Goal: Task Accomplishment & Management: Manage account settings

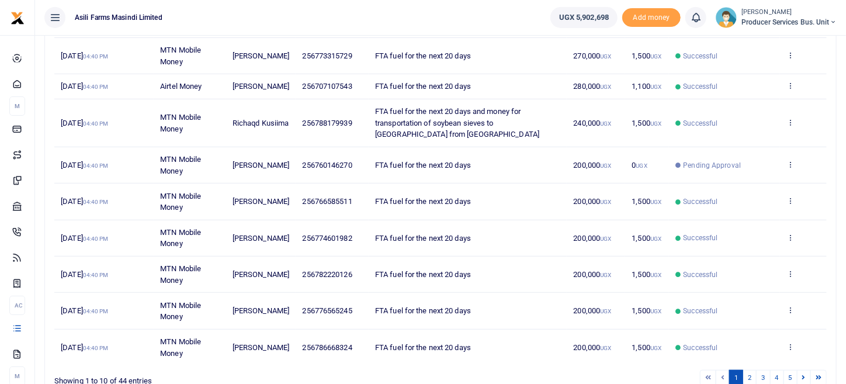
scroll to position [234, 0]
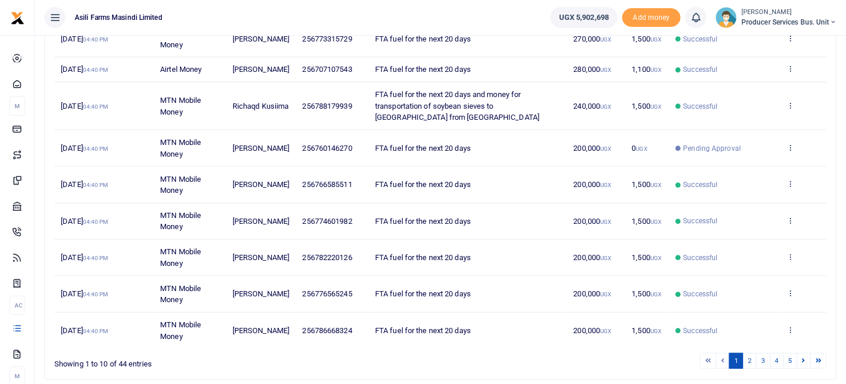
click at [794, 266] on td "View details Send again" at bounding box center [803, 257] width 47 height 36
click at [792, 260] on icon at bounding box center [790, 256] width 8 height 8
click at [757, 287] on link "View details" at bounding box center [747, 286] width 92 height 16
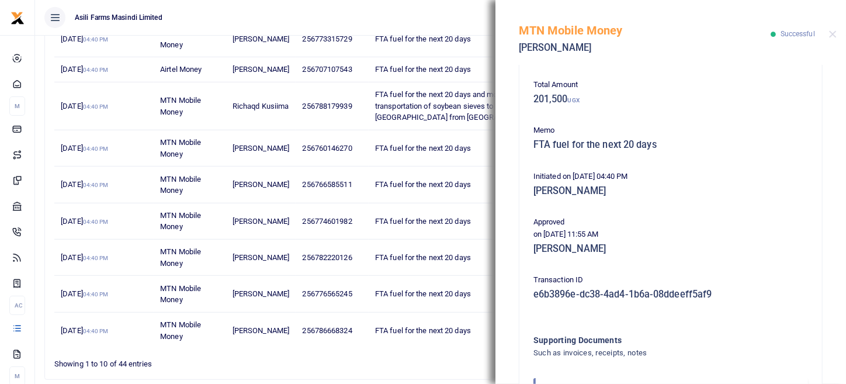
scroll to position [236, 0]
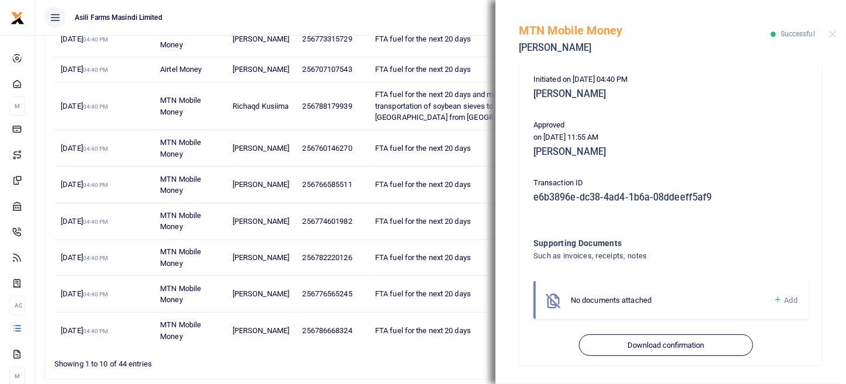
click at [785, 297] on span "Add" at bounding box center [790, 299] width 13 height 9
click at [773, 301] on icon at bounding box center [777, 299] width 9 height 11
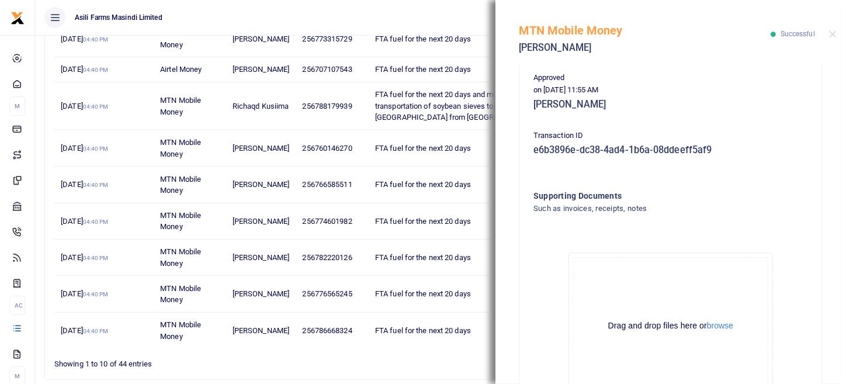
scroll to position [353, 0]
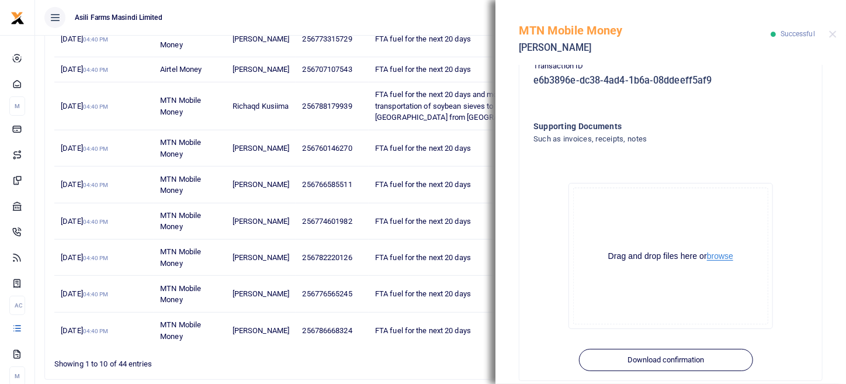
click at [723, 260] on button "browse" at bounding box center [720, 256] width 26 height 9
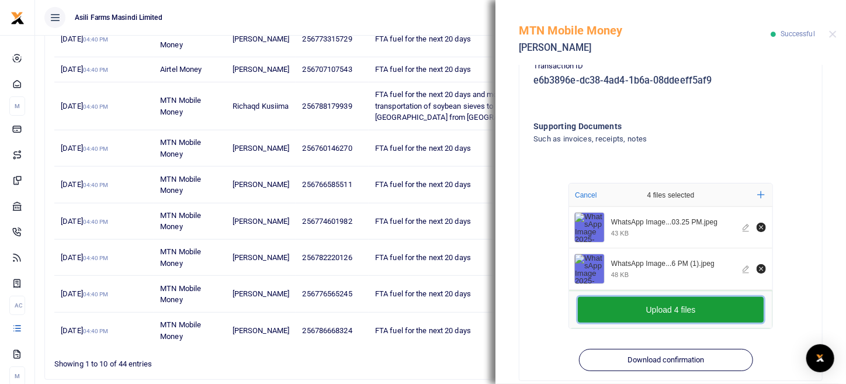
click at [684, 307] on button "Upload 4 files" at bounding box center [670, 310] width 186 height 26
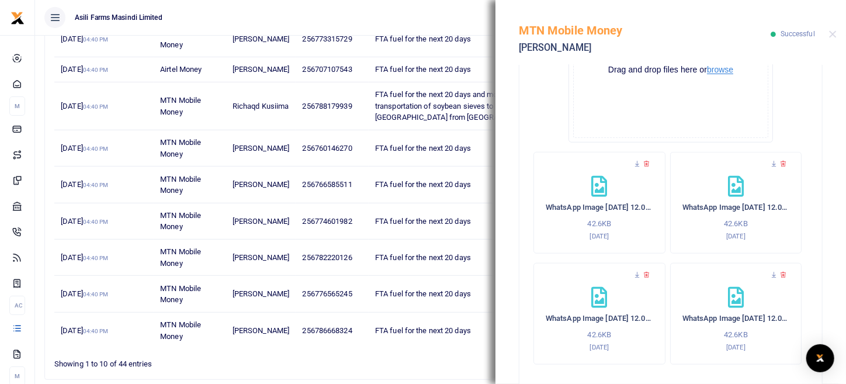
scroll to position [590, 0]
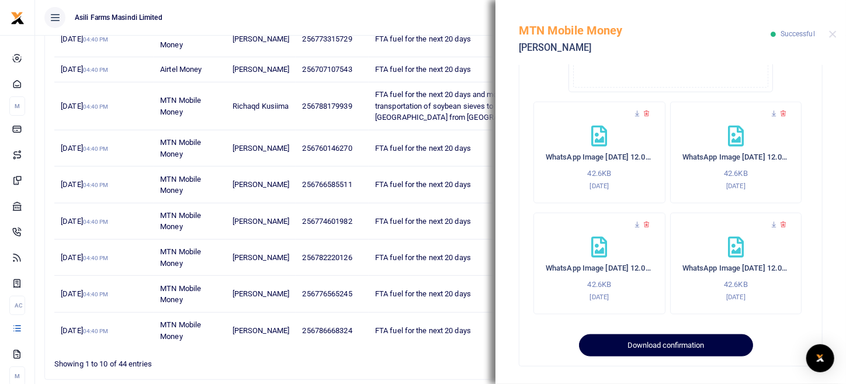
click at [655, 345] on button "Download confirmation" at bounding box center [665, 345] width 173 height 22
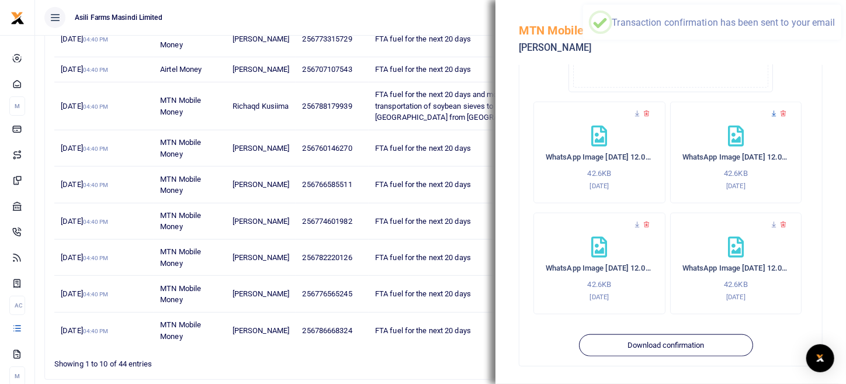
click at [770, 112] on icon at bounding box center [774, 114] width 8 height 8
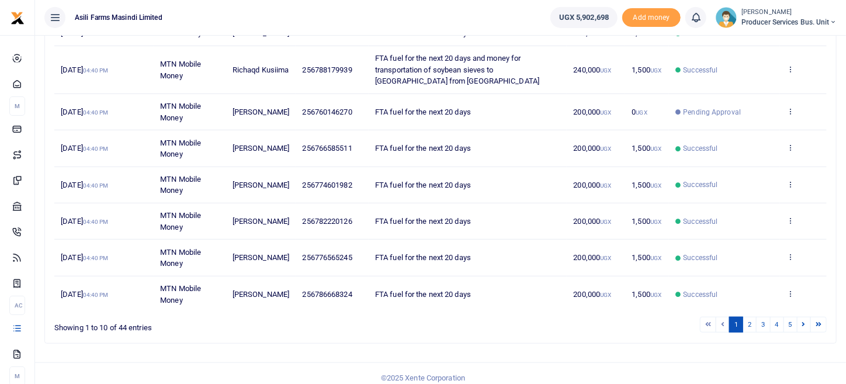
scroll to position [287, 0]
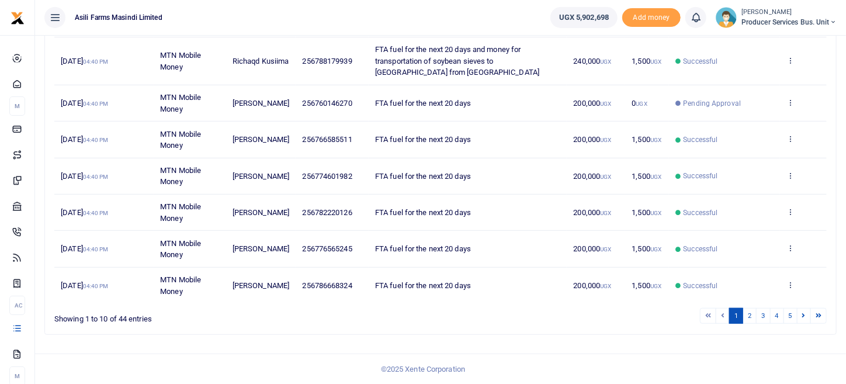
click at [798, 212] on td "View details Send again" at bounding box center [803, 212] width 47 height 36
click at [795, 213] on td "View details Send again" at bounding box center [803, 212] width 47 height 36
click at [794, 214] on icon at bounding box center [790, 211] width 8 height 8
click at [764, 233] on link "View details" at bounding box center [747, 241] width 92 height 16
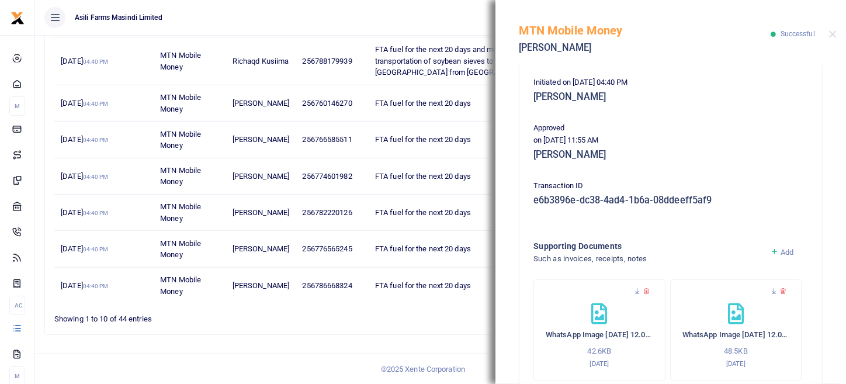
scroll to position [397, 0]
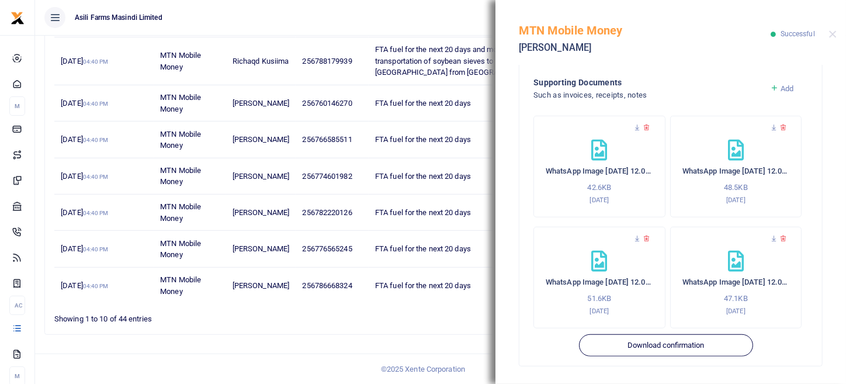
click at [780, 91] on span "Add" at bounding box center [786, 88] width 13 height 9
click at [770, 86] on icon at bounding box center [774, 88] width 9 height 11
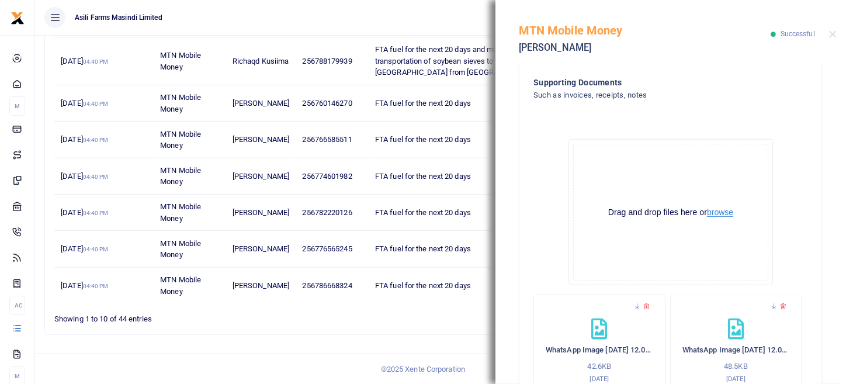
click at [718, 213] on button "browse" at bounding box center [720, 212] width 26 height 9
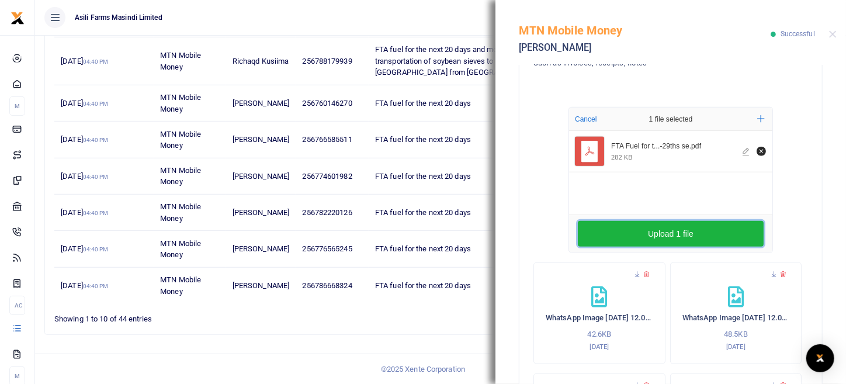
scroll to position [455, 0]
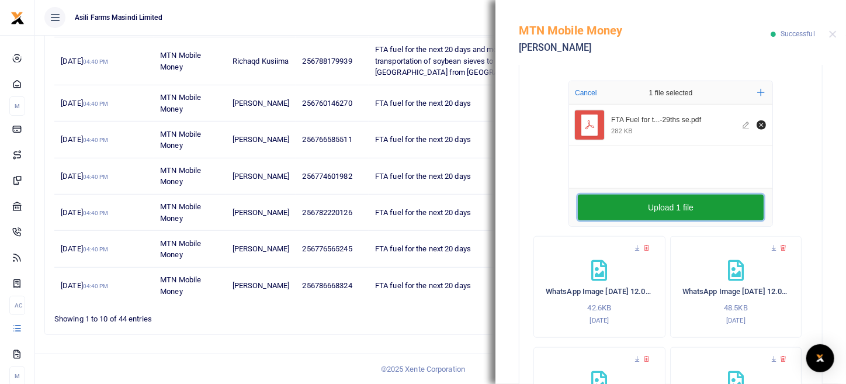
click at [656, 206] on button "Upload 1 file" at bounding box center [670, 207] width 186 height 26
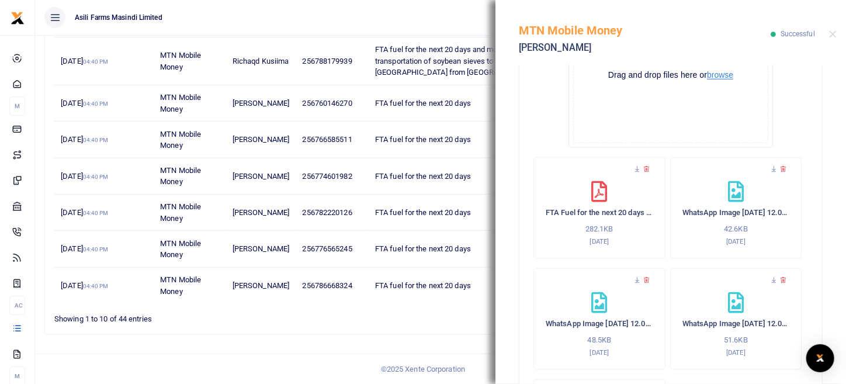
scroll to position [687, 0]
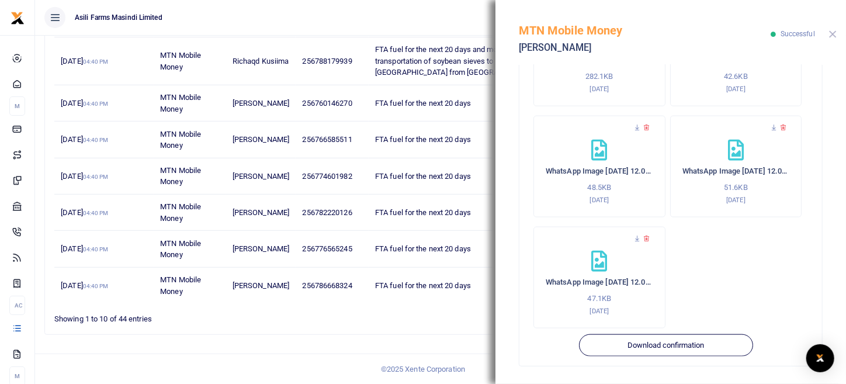
click at [830, 34] on button "Close" at bounding box center [833, 34] width 8 height 8
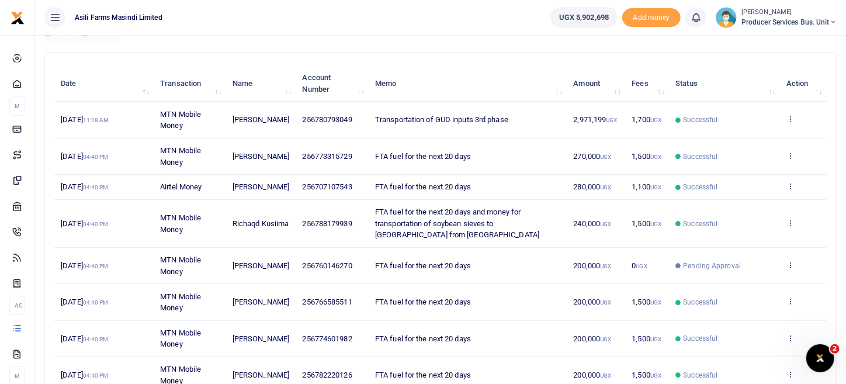
scroll to position [117, 0]
click at [792, 226] on icon at bounding box center [790, 222] width 8 height 8
click at [763, 248] on link "View details" at bounding box center [747, 252] width 92 height 16
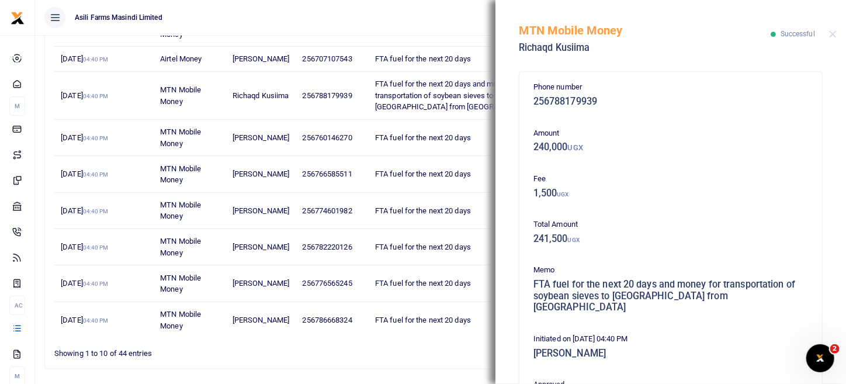
scroll to position [248, 0]
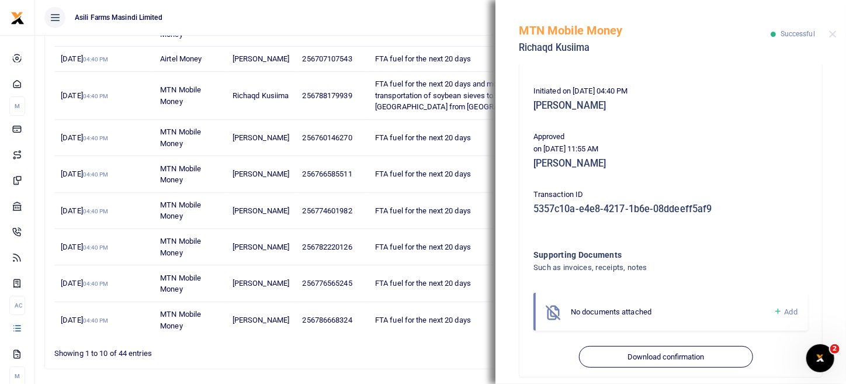
click at [788, 307] on span "Add" at bounding box center [790, 311] width 13 height 9
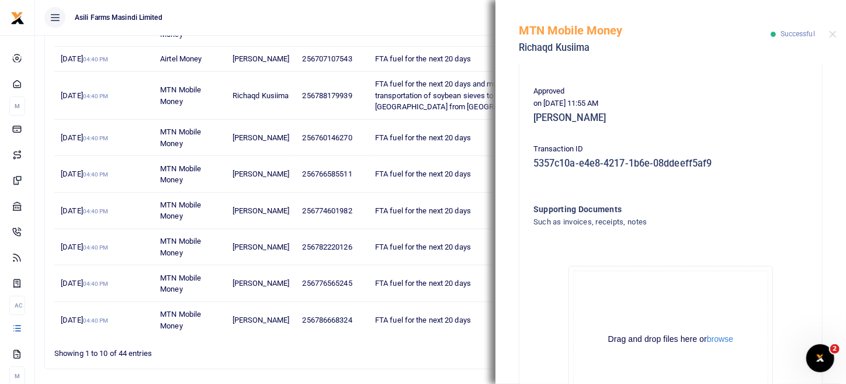
scroll to position [379, 0]
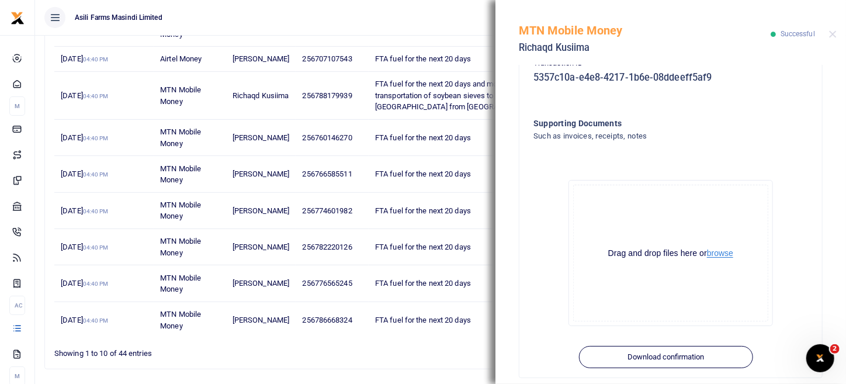
click at [725, 249] on button "browse" at bounding box center [720, 253] width 26 height 9
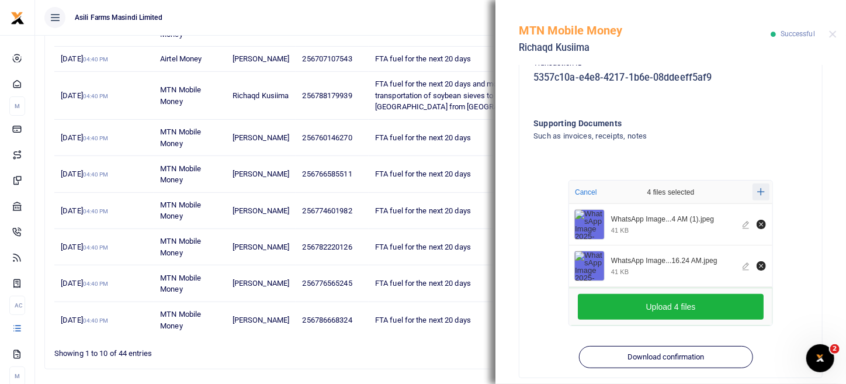
click at [757, 187] on icon "Add more files" at bounding box center [761, 191] width 8 height 9
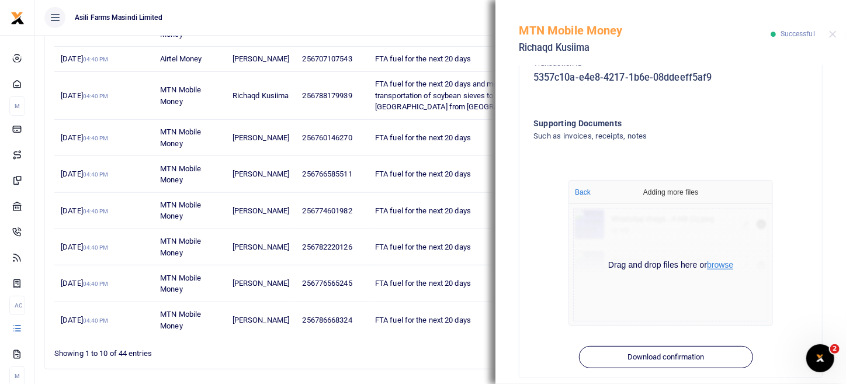
click at [714, 260] on button "browse" at bounding box center [720, 264] width 26 height 9
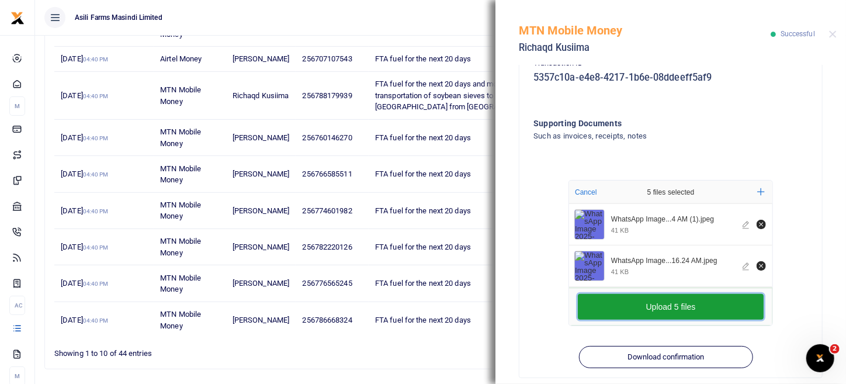
click at [684, 298] on button "Upload 5 files" at bounding box center [670, 307] width 186 height 26
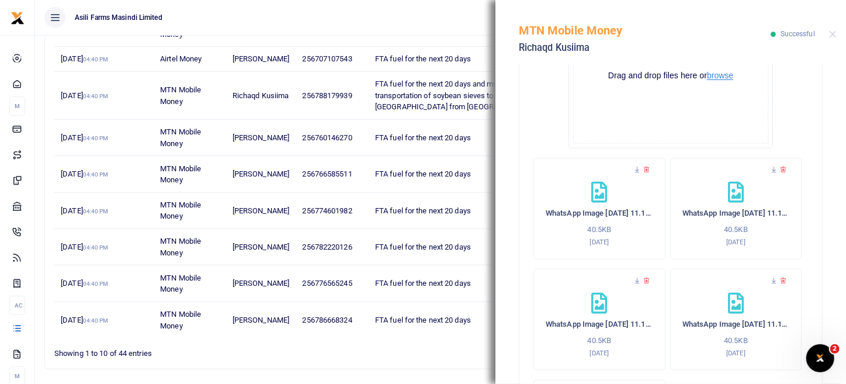
scroll to position [303, 0]
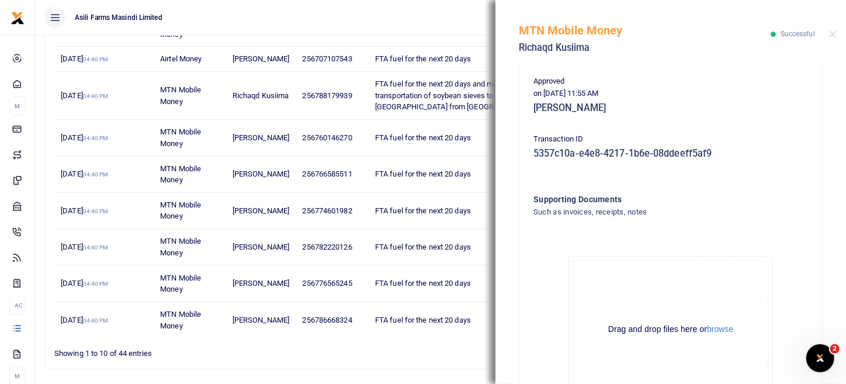
click at [836, 33] on div "MTN Mobile Money Richaqd Kusiima Successful" at bounding box center [670, 32] width 350 height 65
click at [833, 36] on button "Close" at bounding box center [833, 34] width 8 height 8
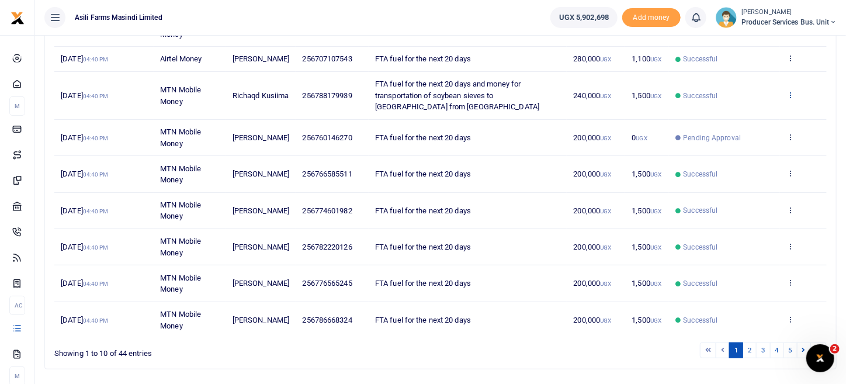
click at [790, 99] on icon at bounding box center [790, 95] width 8 height 8
click at [753, 124] on link "View details" at bounding box center [747, 125] width 92 height 16
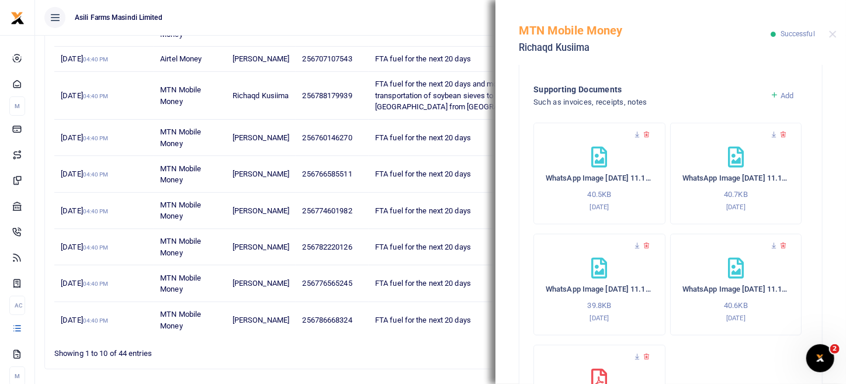
scroll to position [519, 0]
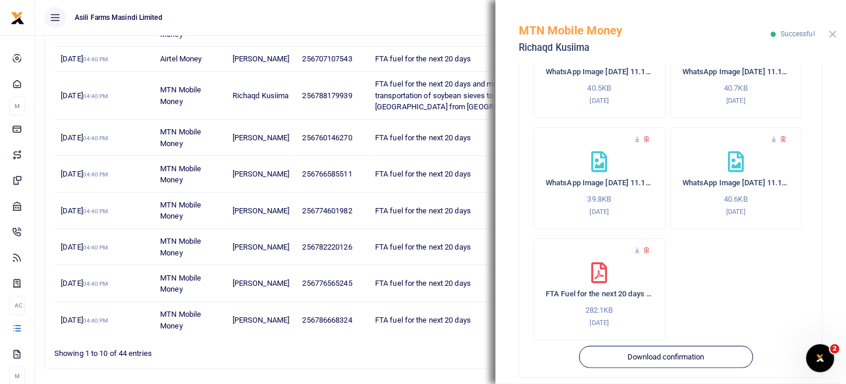
click at [834, 32] on button "Close" at bounding box center [833, 34] width 8 height 8
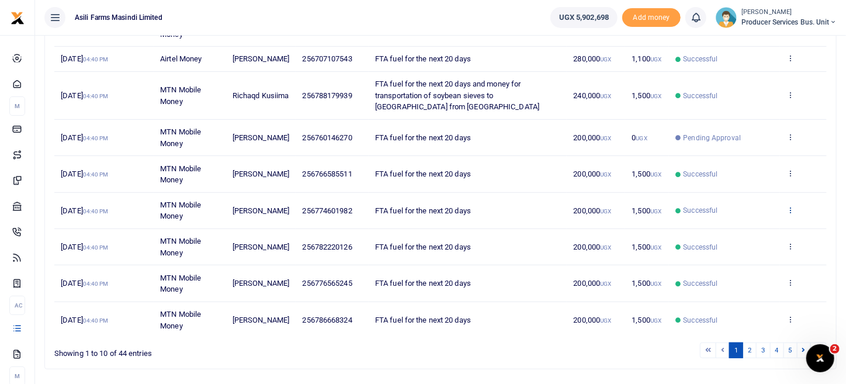
click at [788, 214] on icon at bounding box center [790, 210] width 8 height 8
click at [762, 236] on link "View details" at bounding box center [747, 240] width 92 height 16
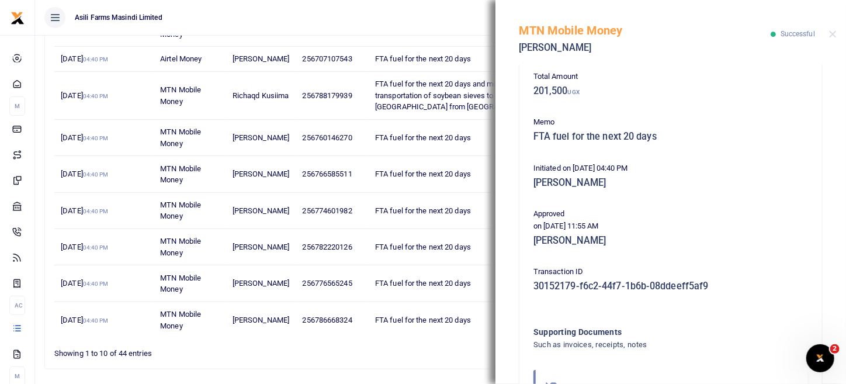
scroll to position [236, 0]
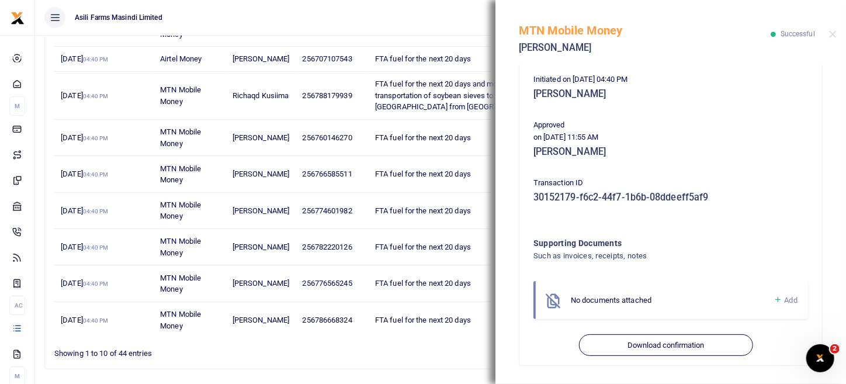
click at [784, 300] on span "Add" at bounding box center [790, 299] width 13 height 9
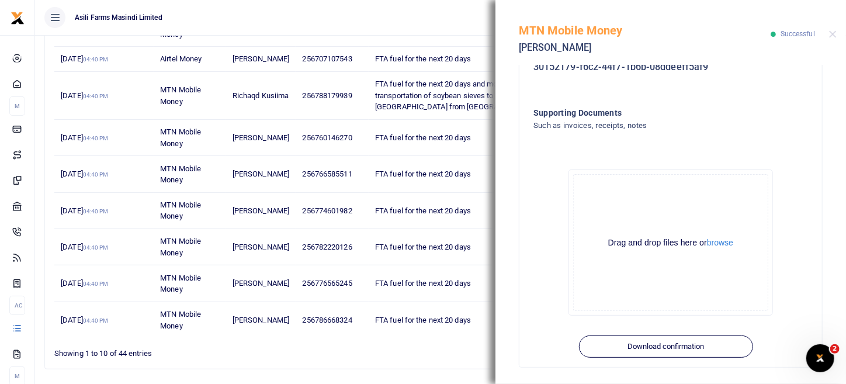
scroll to position [368, 0]
click at [715, 237] on button "browse" at bounding box center [720, 241] width 26 height 9
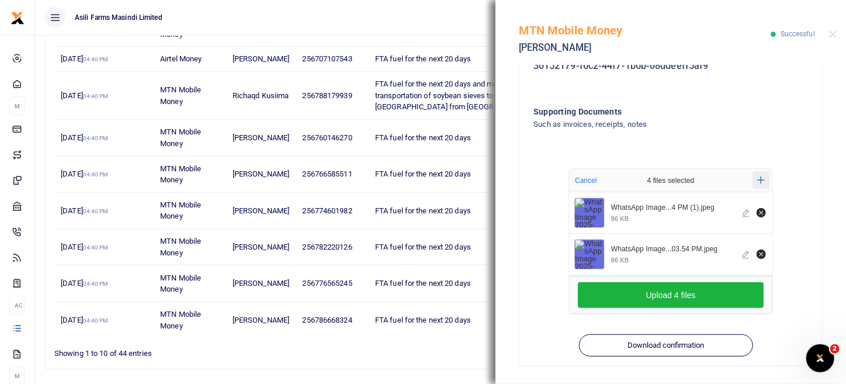
click at [757, 182] on icon "Add more files" at bounding box center [761, 180] width 8 height 9
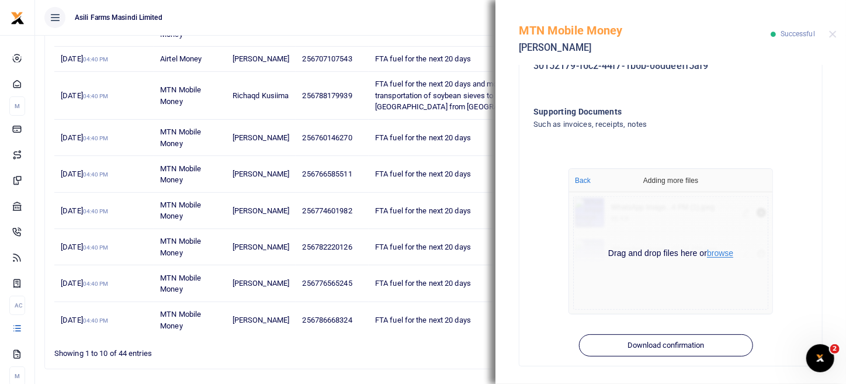
click at [717, 256] on button "browse" at bounding box center [720, 253] width 26 height 9
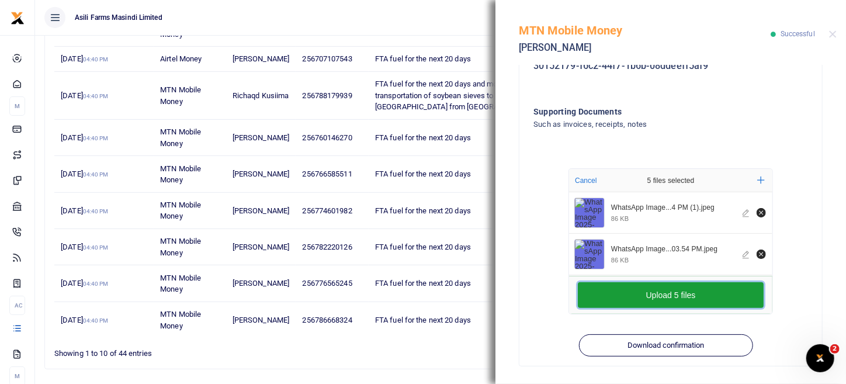
click at [716, 295] on button "Upload 5 files" at bounding box center [670, 295] width 186 height 26
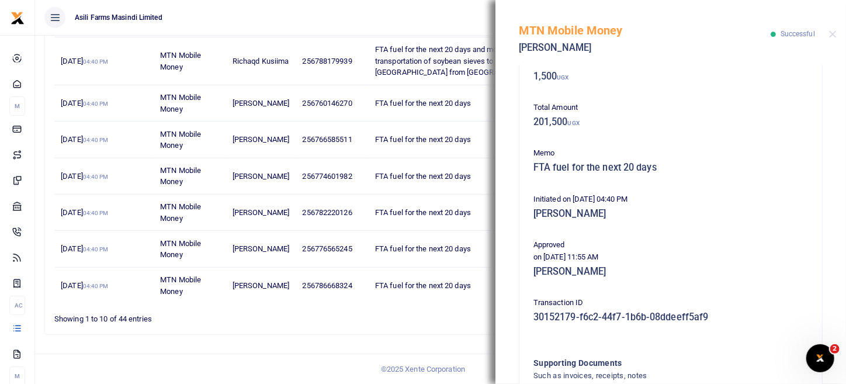
scroll to position [117, 0]
click at [831, 37] on button "Close" at bounding box center [833, 34] width 8 height 8
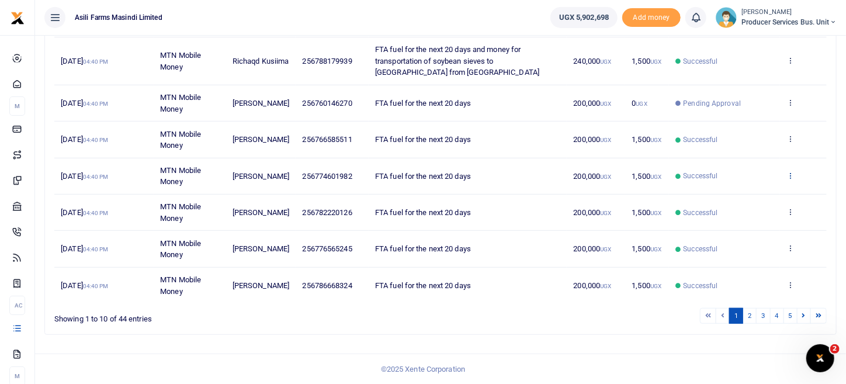
click at [787, 177] on icon at bounding box center [790, 175] width 8 height 8
click at [763, 197] on link "View details" at bounding box center [747, 205] width 92 height 16
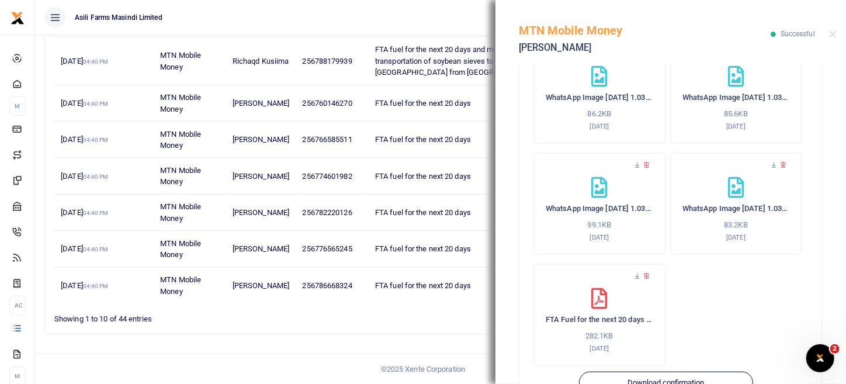
scroll to position [508, 0]
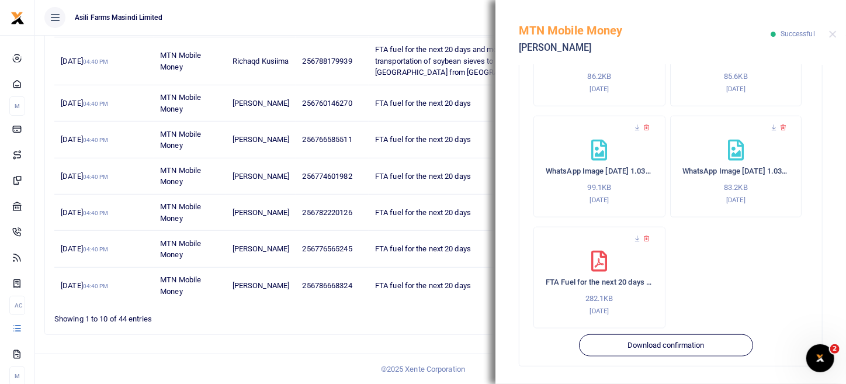
click at [839, 30] on div "MTN Mobile Money [PERSON_NAME] Successful" at bounding box center [670, 32] width 350 height 65
click at [834, 34] on button "Close" at bounding box center [833, 34] width 8 height 8
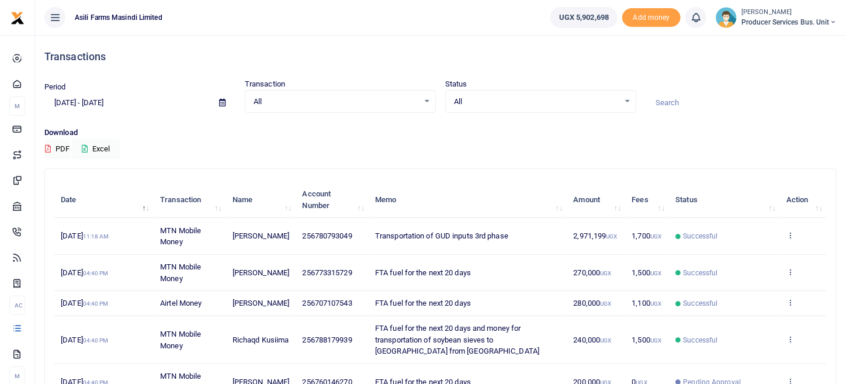
scroll to position [287, 0]
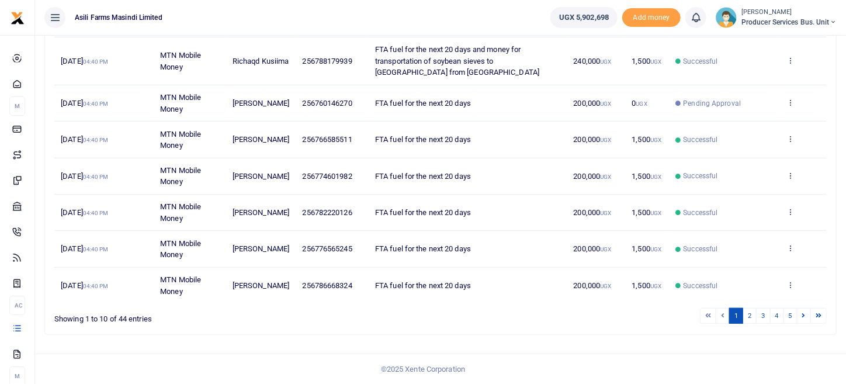
click at [794, 256] on td "View details Send again" at bounding box center [803, 249] width 47 height 36
click at [792, 249] on icon at bounding box center [790, 247] width 8 height 8
click at [758, 270] on link "View details" at bounding box center [747, 278] width 92 height 16
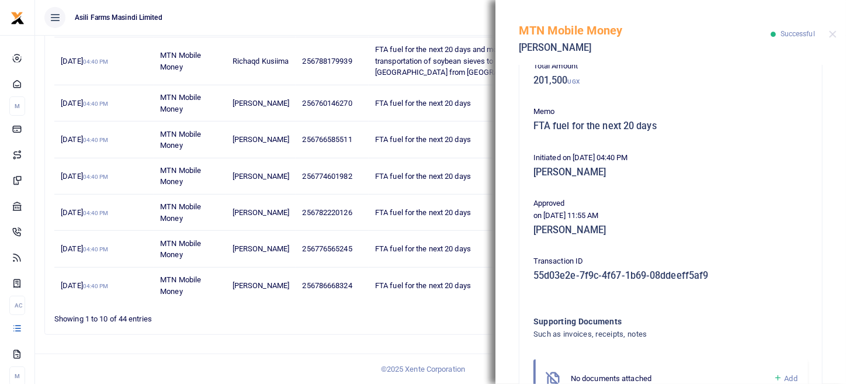
scroll to position [236, 0]
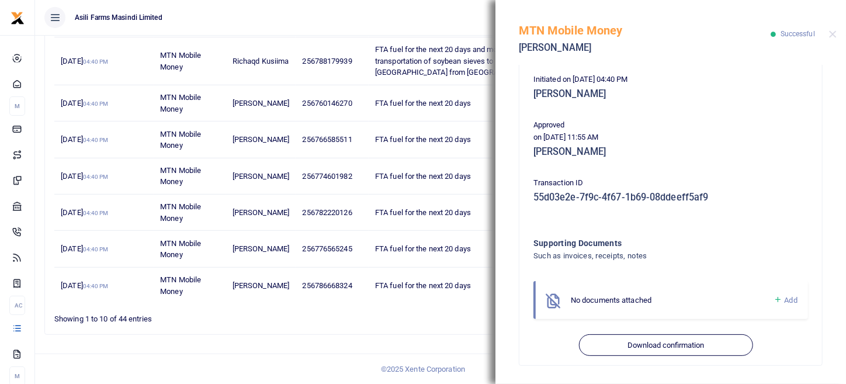
click at [785, 301] on span "Add" at bounding box center [790, 299] width 13 height 9
click at [784, 297] on span "Add" at bounding box center [790, 299] width 13 height 9
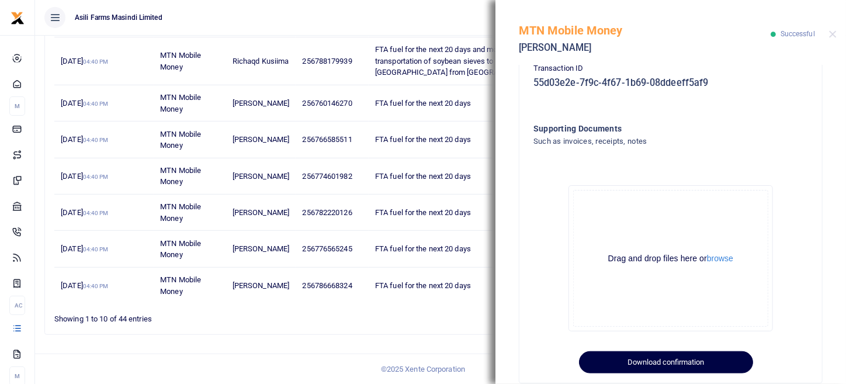
scroll to position [368, 0]
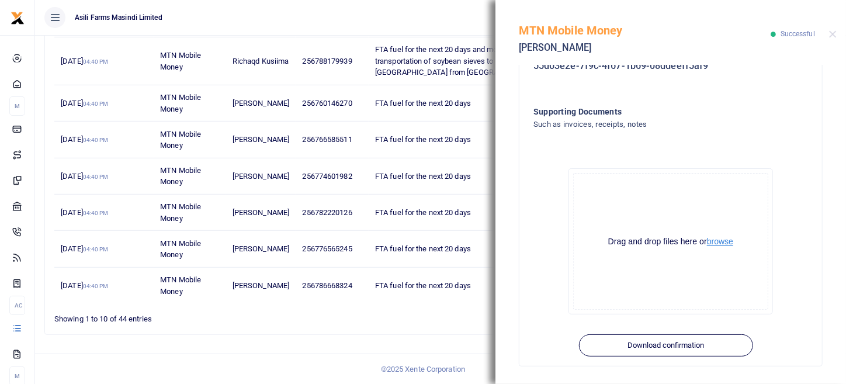
click at [718, 241] on button "browse" at bounding box center [720, 241] width 26 height 9
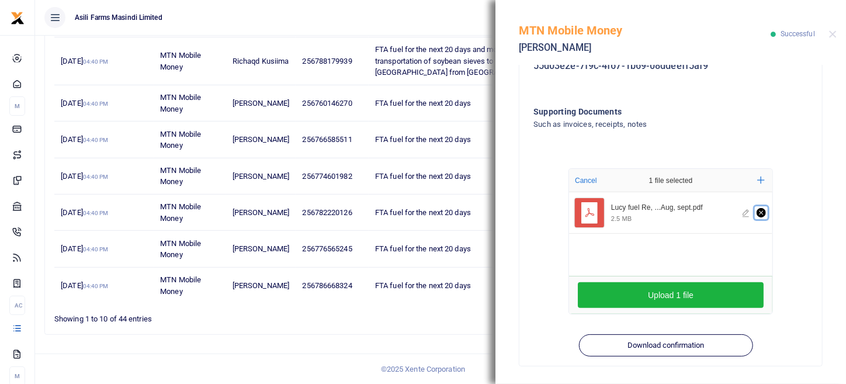
click at [759, 214] on icon "Remove file" at bounding box center [760, 212] width 9 height 9
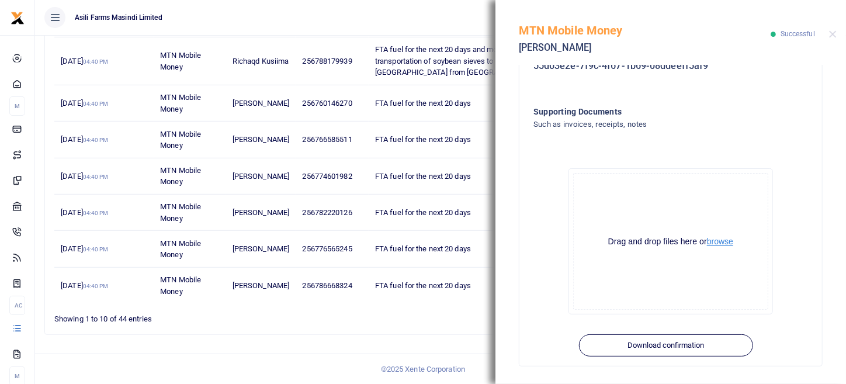
click at [727, 238] on button "browse" at bounding box center [720, 241] width 26 height 9
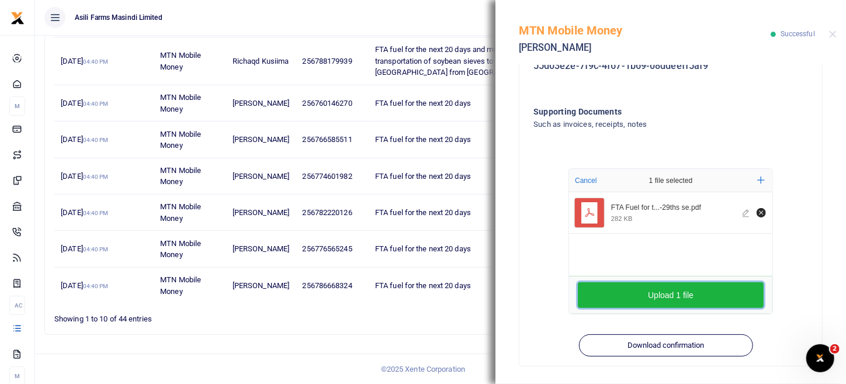
scroll to position [0, 0]
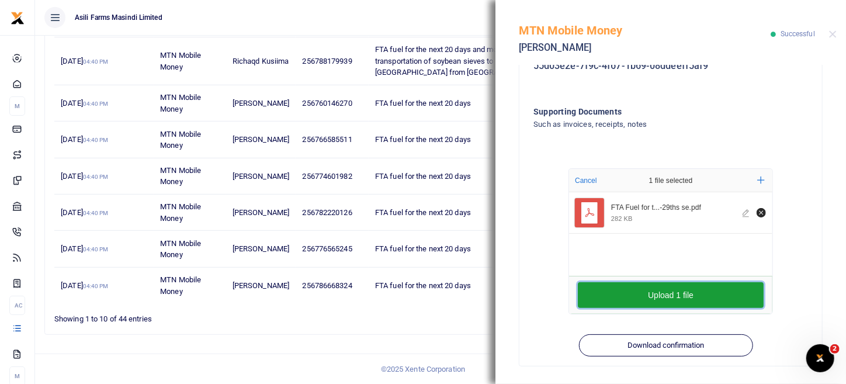
click at [712, 292] on button "Upload 1 file" at bounding box center [670, 295] width 186 height 26
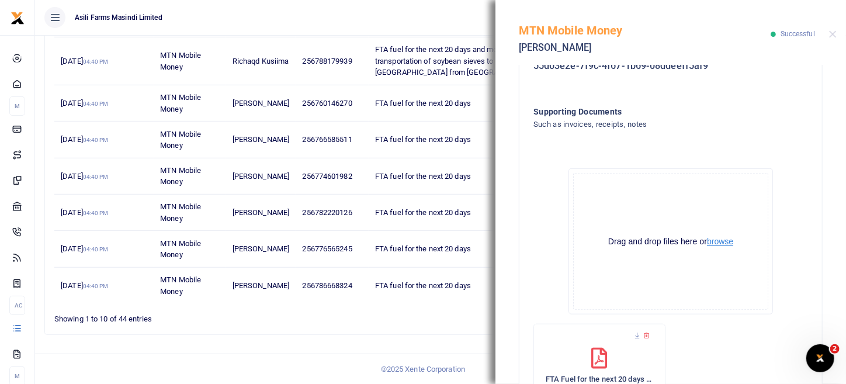
click at [722, 241] on button "browse" at bounding box center [720, 241] width 26 height 9
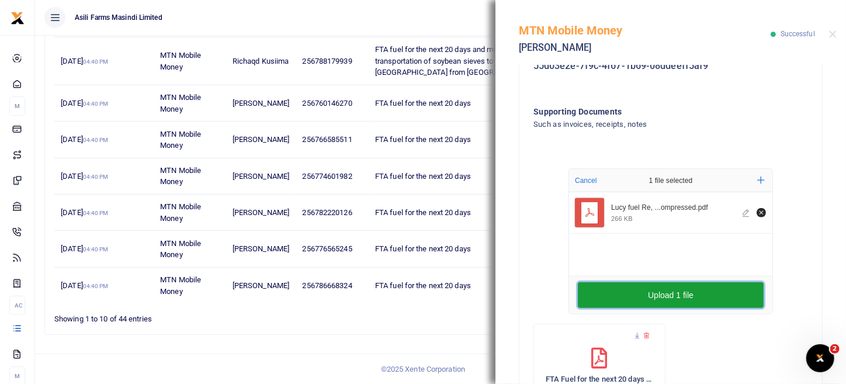
click at [698, 290] on button "Upload 1 file" at bounding box center [670, 295] width 186 height 26
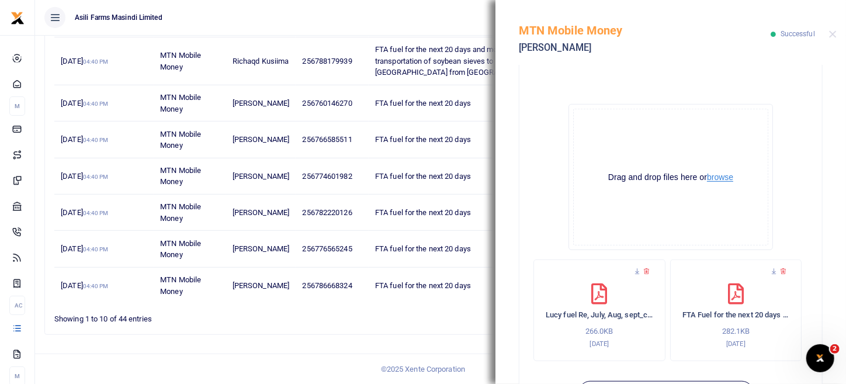
scroll to position [479, 0]
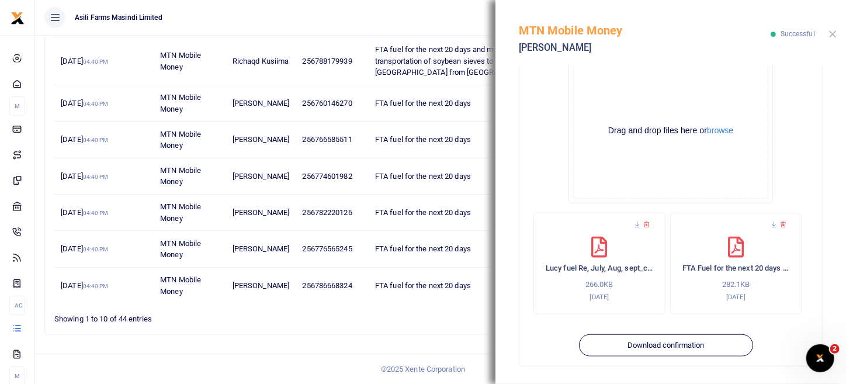
click at [833, 37] on button "Close" at bounding box center [833, 34] width 8 height 8
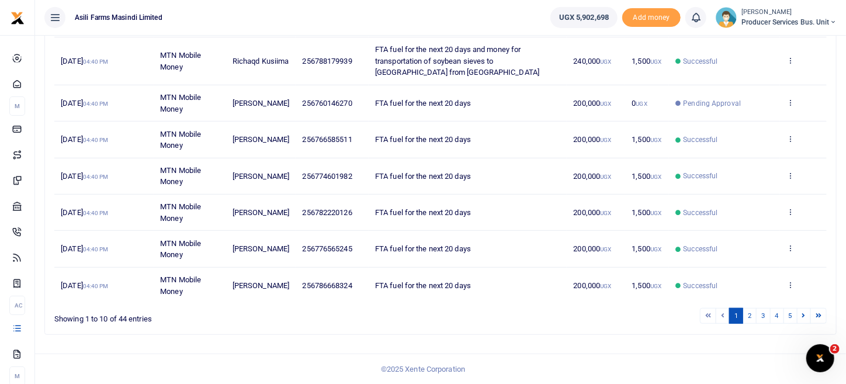
click at [792, 255] on td "View details Send again" at bounding box center [803, 249] width 47 height 36
click at [792, 249] on icon at bounding box center [790, 247] width 8 height 8
click at [754, 277] on div "View details Send again" at bounding box center [747, 291] width 93 height 53
click at [791, 251] on icon at bounding box center [790, 247] width 8 height 8
click at [751, 270] on link "View details" at bounding box center [747, 278] width 92 height 16
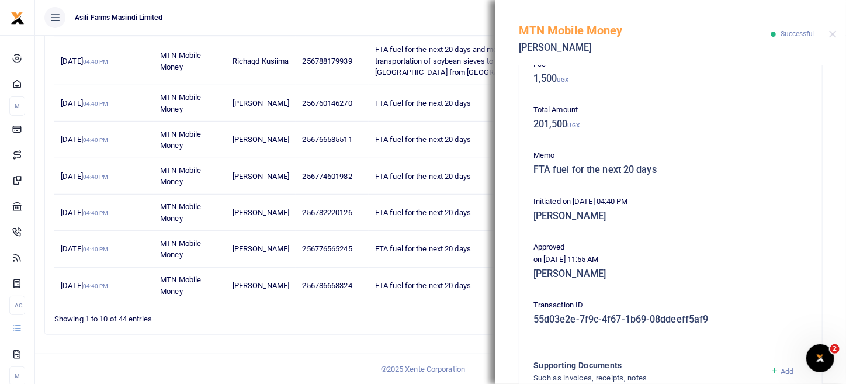
scroll to position [286, 0]
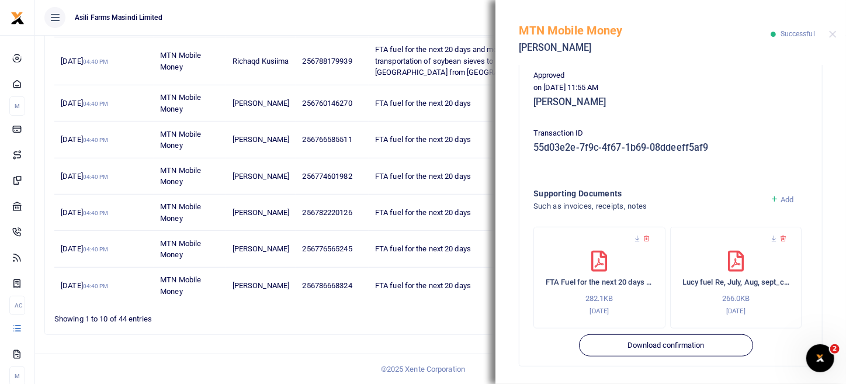
click at [839, 34] on div "MTN Mobile Money Lucy Adokorac Successful" at bounding box center [670, 32] width 350 height 65
click at [834, 32] on button "Close" at bounding box center [833, 34] width 8 height 8
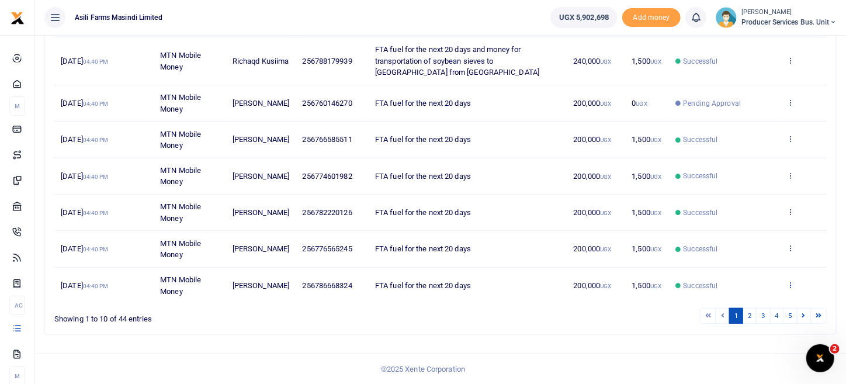
click at [792, 284] on icon at bounding box center [790, 284] width 8 height 8
click at [766, 239] on link "View details" at bounding box center [747, 240] width 92 height 16
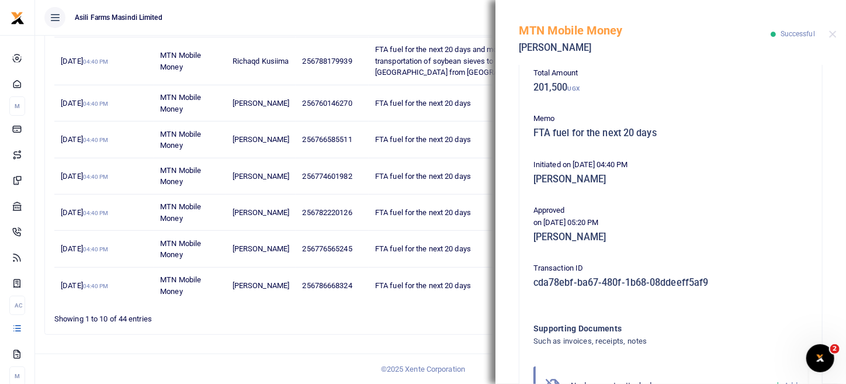
scroll to position [236, 0]
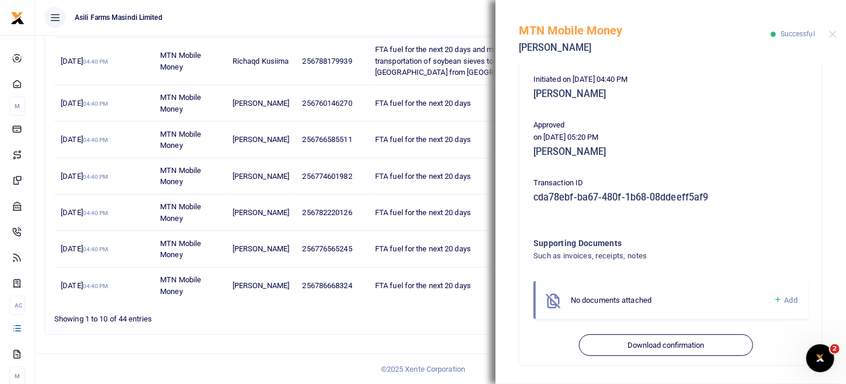
click at [784, 295] on span "Add" at bounding box center [790, 299] width 13 height 9
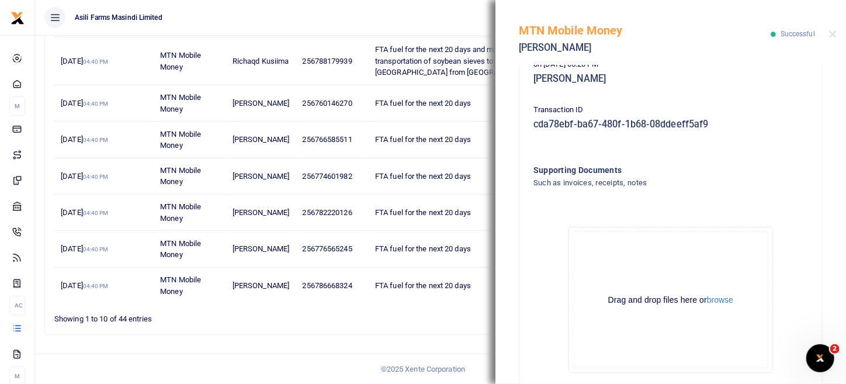
scroll to position [368, 0]
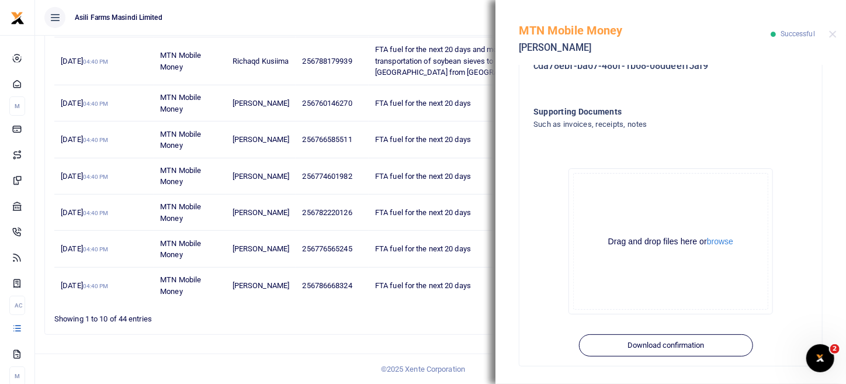
click at [721, 246] on div "Drag and drop files here or browse" at bounding box center [670, 241] width 194 height 11
click at [723, 243] on button "browse" at bounding box center [720, 241] width 26 height 9
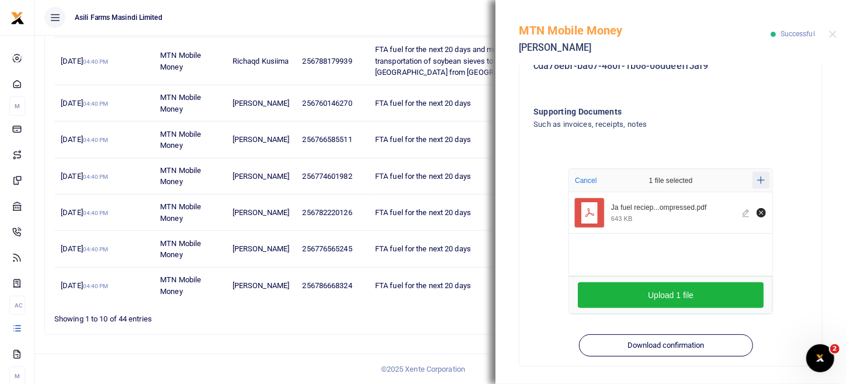
click at [757, 182] on icon "Add more files" at bounding box center [761, 180] width 8 height 8
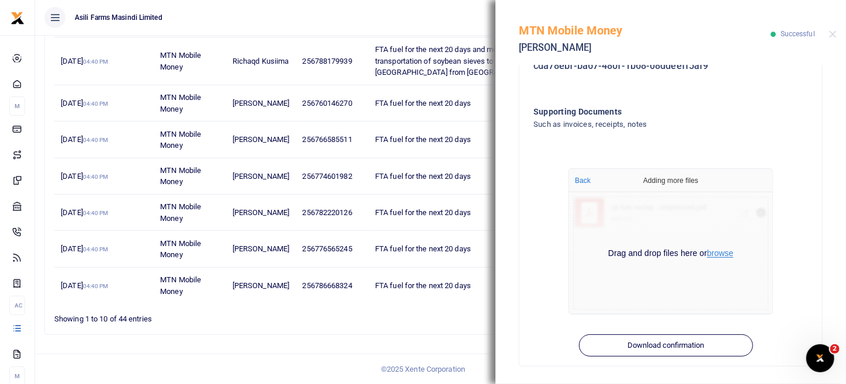
click at [707, 253] on button "browse" at bounding box center [720, 253] width 26 height 9
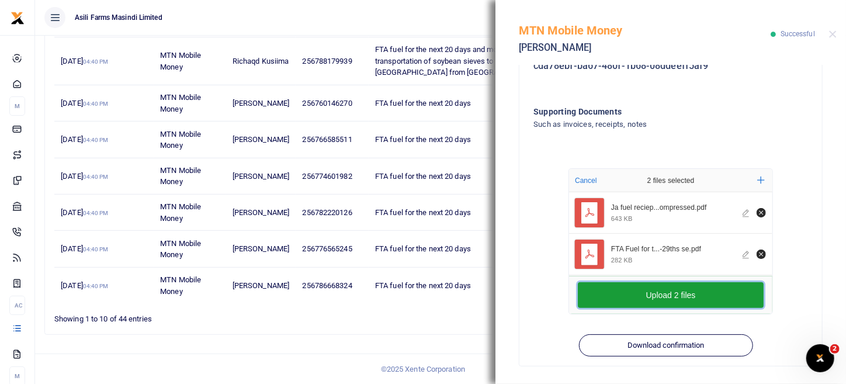
click at [695, 292] on button "Upload 2 files" at bounding box center [670, 295] width 186 height 26
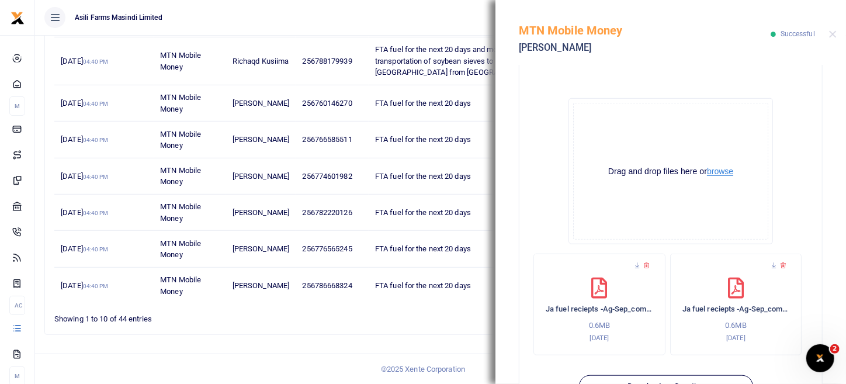
scroll to position [479, 0]
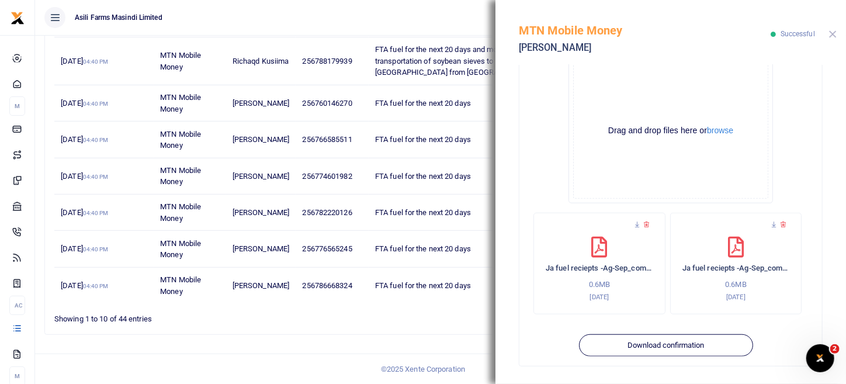
click at [833, 32] on button "Close" at bounding box center [833, 34] width 8 height 8
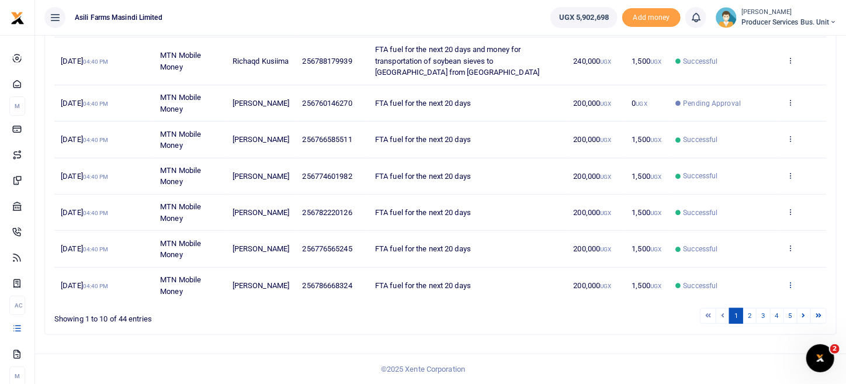
click at [791, 284] on icon at bounding box center [790, 284] width 8 height 8
click at [758, 241] on link "View details" at bounding box center [747, 240] width 92 height 16
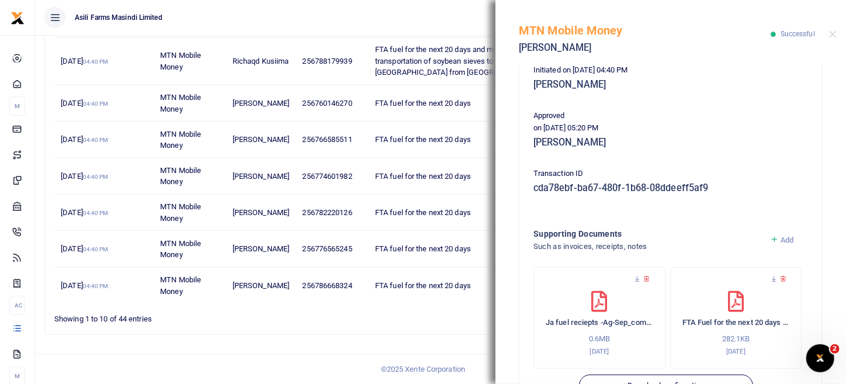
scroll to position [286, 0]
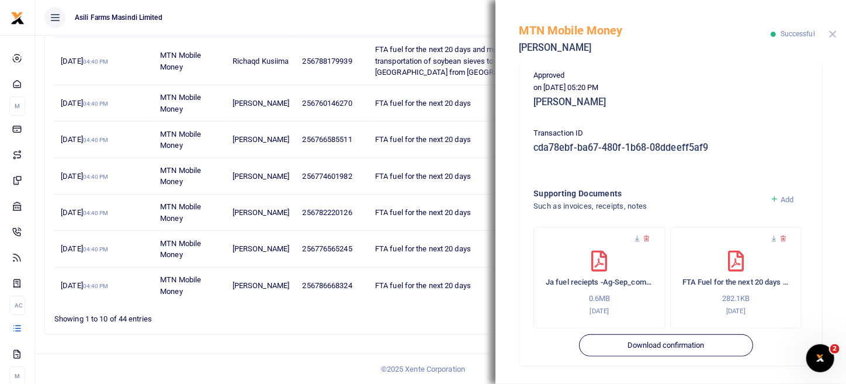
click at [833, 33] on button "Close" at bounding box center [833, 34] width 8 height 8
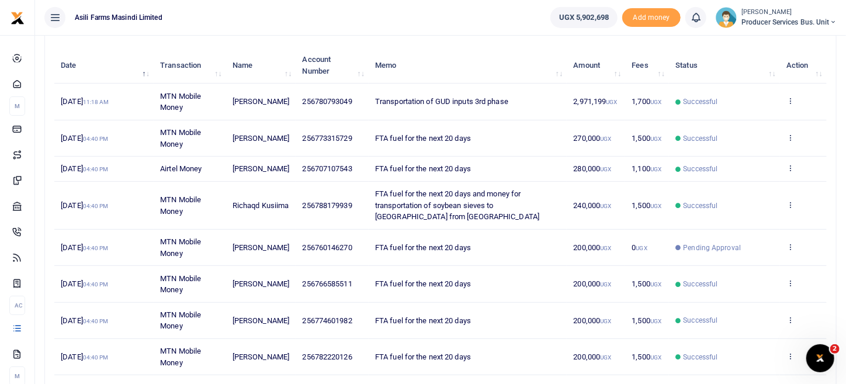
scroll to position [287, 0]
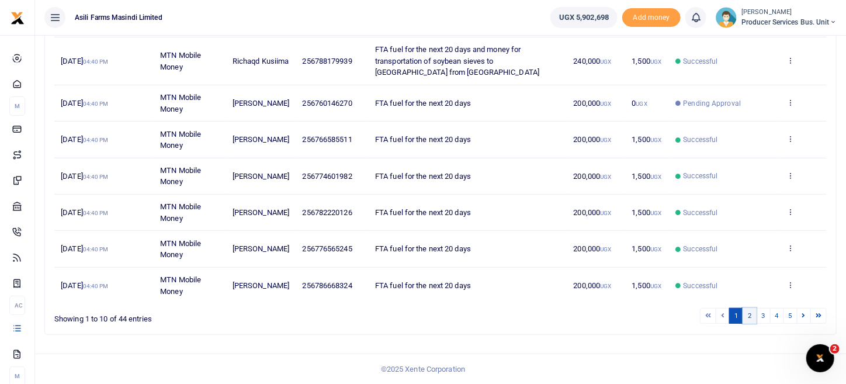
click at [752, 319] on link "2" at bounding box center [749, 316] width 14 height 16
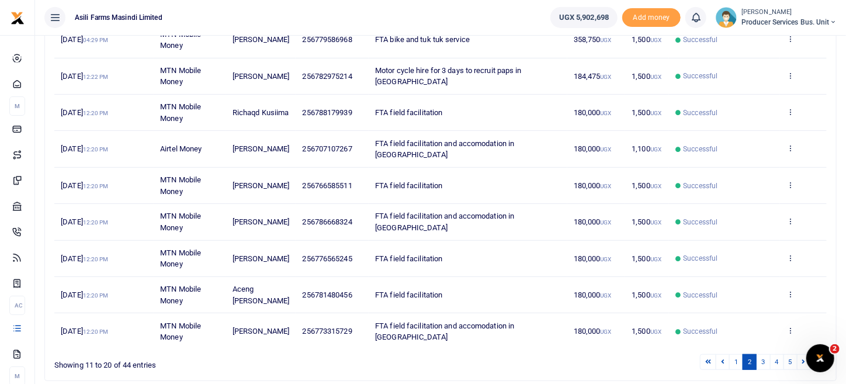
scroll to position [136, 0]
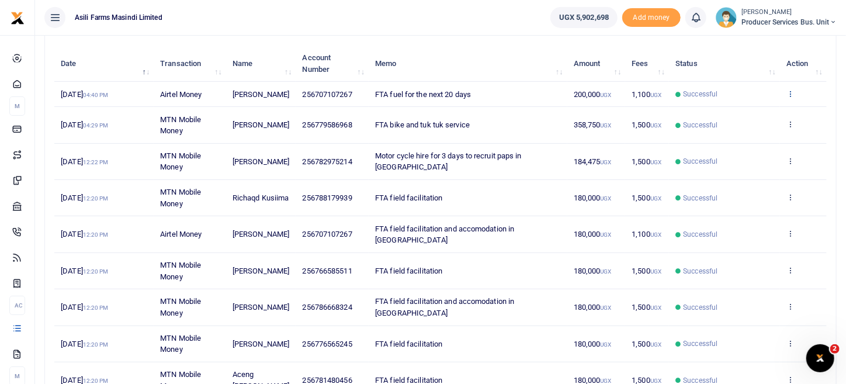
click at [790, 92] on icon at bounding box center [790, 93] width 8 height 8
click at [746, 112] on link "View details" at bounding box center [747, 113] width 92 height 16
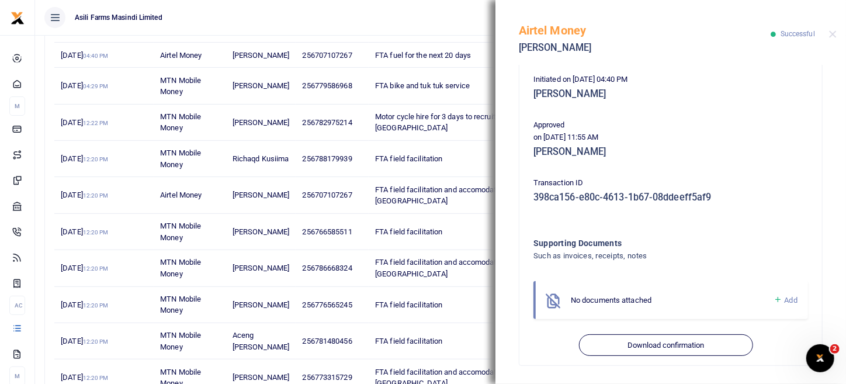
scroll to position [194, 0]
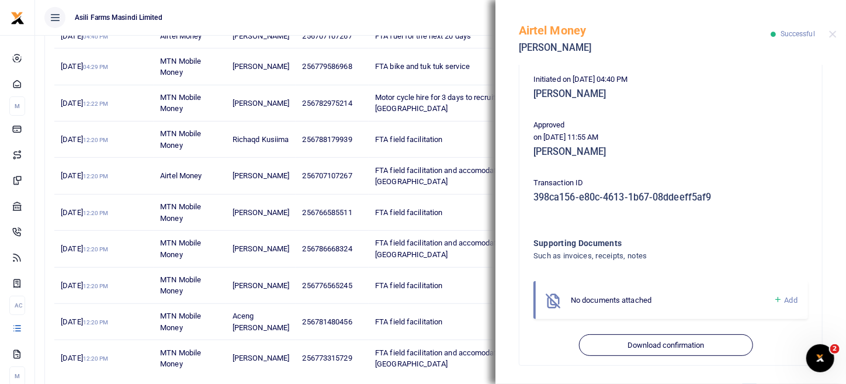
click at [781, 304] on link "Add" at bounding box center [785, 299] width 24 height 13
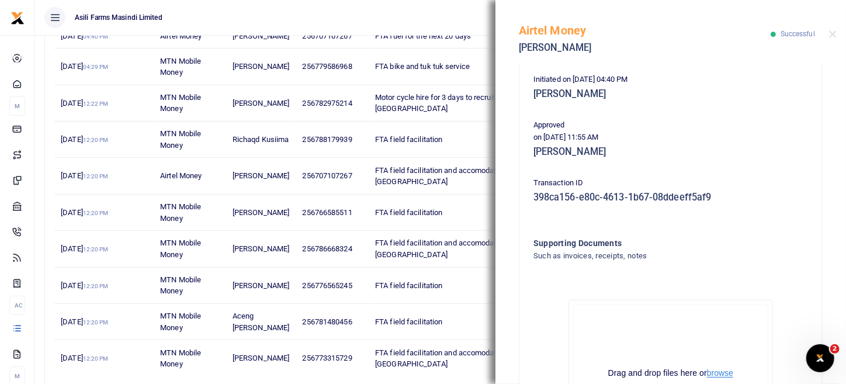
click at [714, 368] on button "browse" at bounding box center [720, 372] width 26 height 9
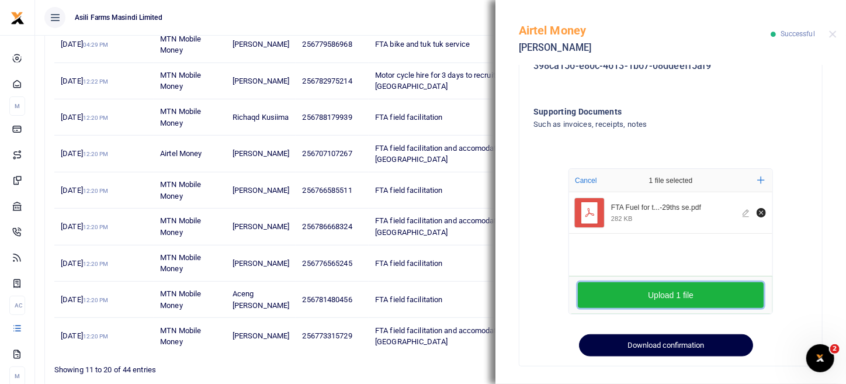
scroll to position [253, 0]
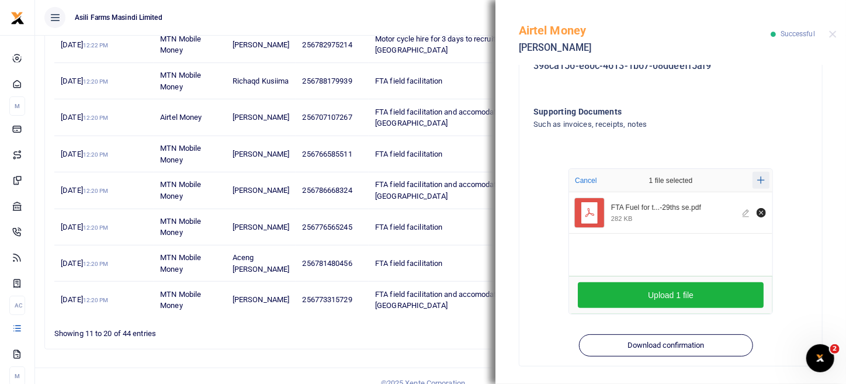
click at [762, 182] on button "Add more" at bounding box center [760, 180] width 17 height 17
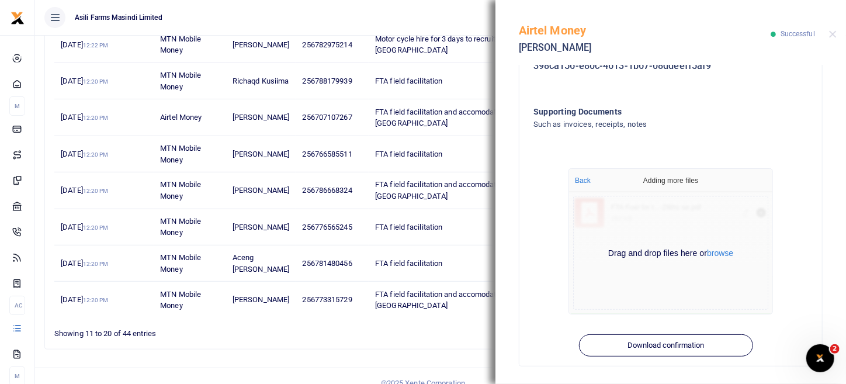
click at [700, 251] on div "Drag and drop files here or browse" at bounding box center [670, 253] width 194 height 11
click at [707, 252] on button "browse" at bounding box center [720, 253] width 26 height 9
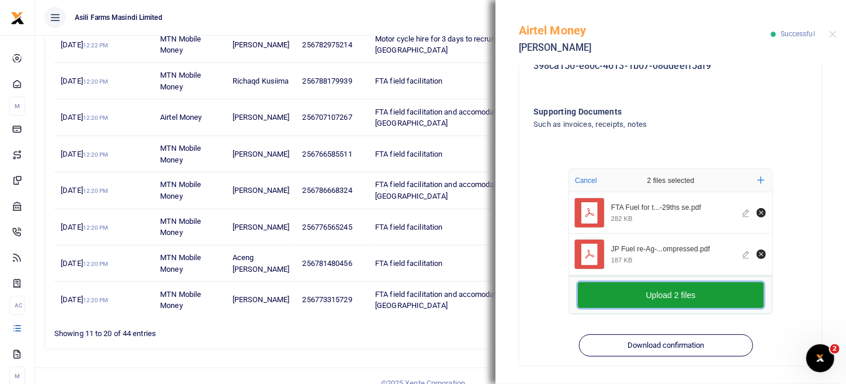
click at [710, 299] on button "Upload 2 files" at bounding box center [670, 295] width 186 height 26
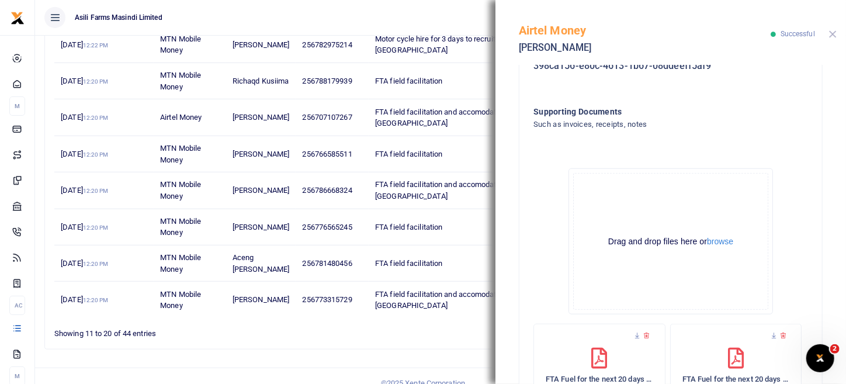
click at [835, 34] on button "Close" at bounding box center [833, 34] width 8 height 8
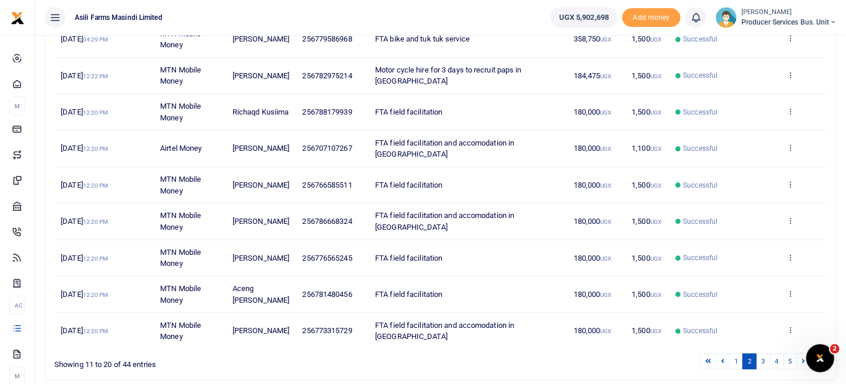
scroll to position [234, 0]
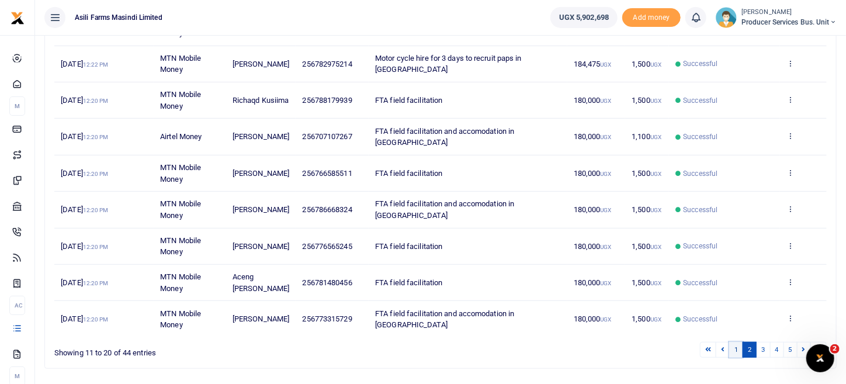
click at [740, 342] on link "1" at bounding box center [736, 350] width 14 height 16
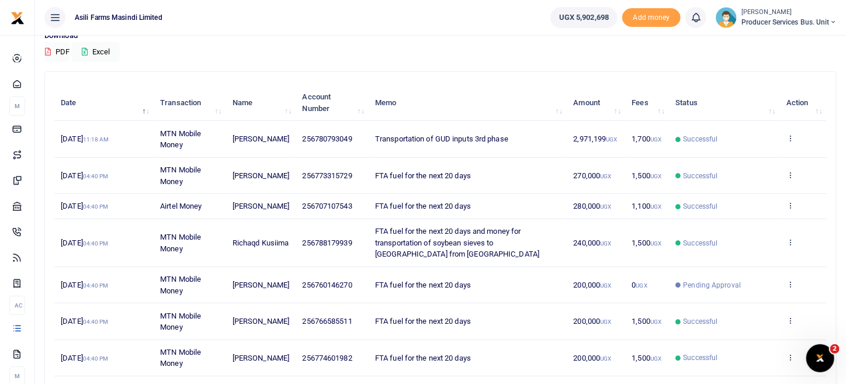
scroll to position [117, 0]
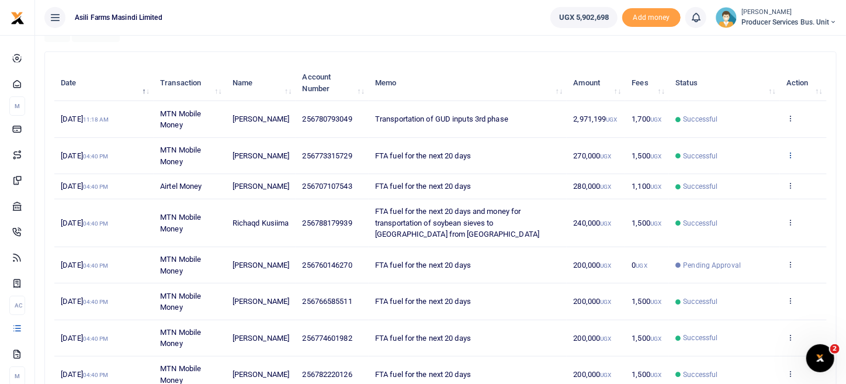
click at [788, 153] on icon at bounding box center [790, 155] width 8 height 8
click at [739, 168] on link "View details" at bounding box center [747, 174] width 92 height 16
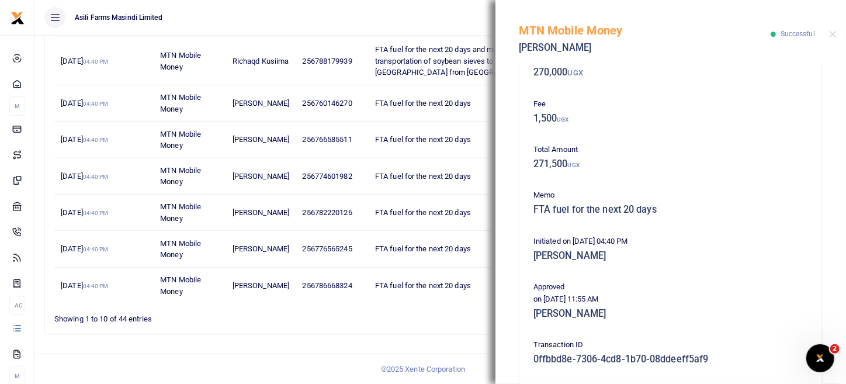
scroll to position [53, 0]
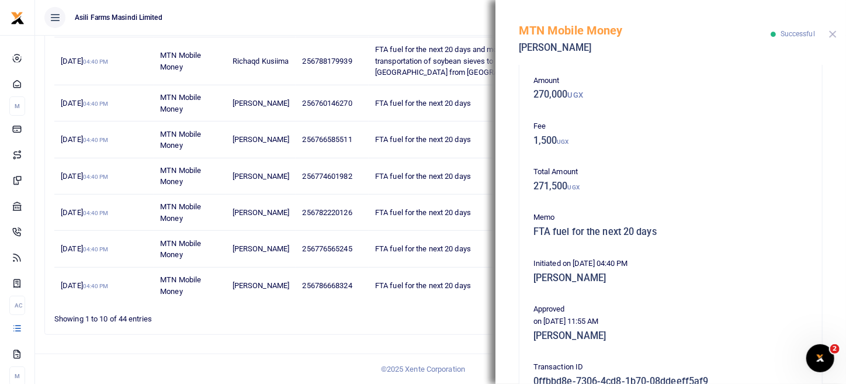
click at [834, 34] on button "Close" at bounding box center [833, 34] width 8 height 8
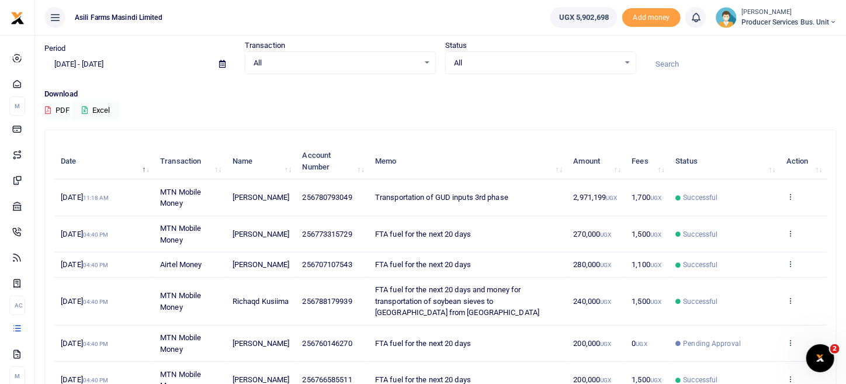
scroll to position [117, 0]
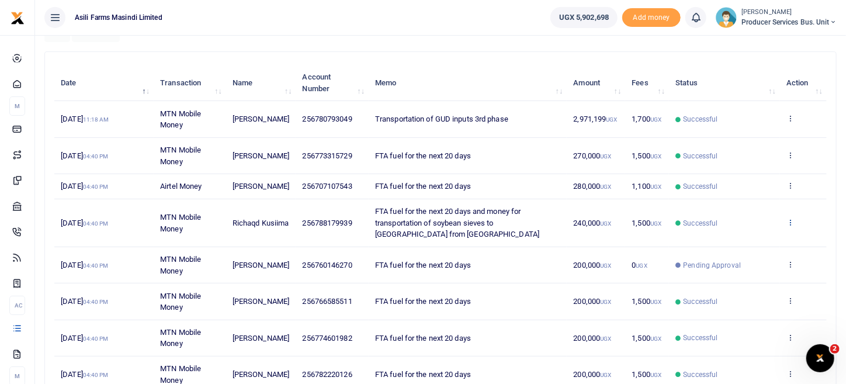
click at [792, 226] on icon at bounding box center [790, 222] width 8 height 8
click at [749, 256] on link "View details" at bounding box center [747, 252] width 92 height 16
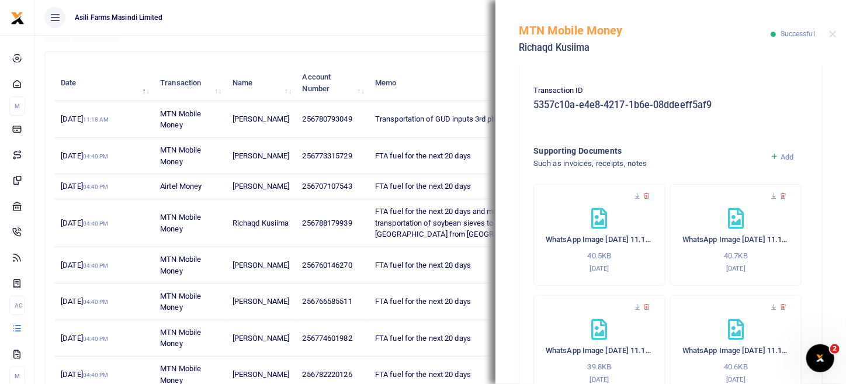
scroll to position [344, 0]
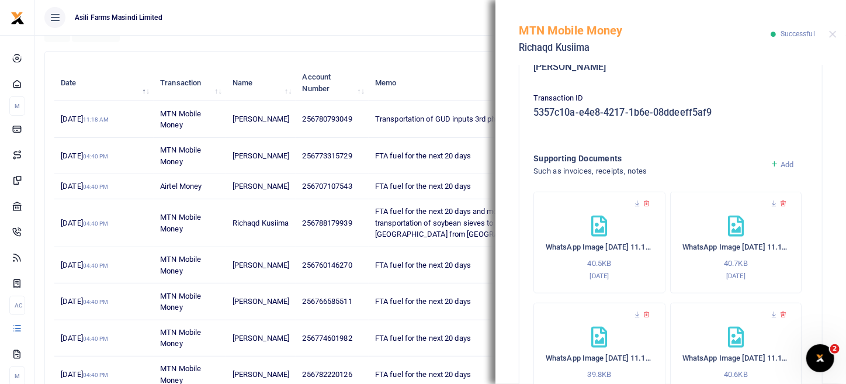
click at [837, 37] on div "MTN Mobile Money Richaqd Kusiima Successful" at bounding box center [670, 32] width 350 height 65
click at [831, 34] on button "Close" at bounding box center [833, 34] width 8 height 8
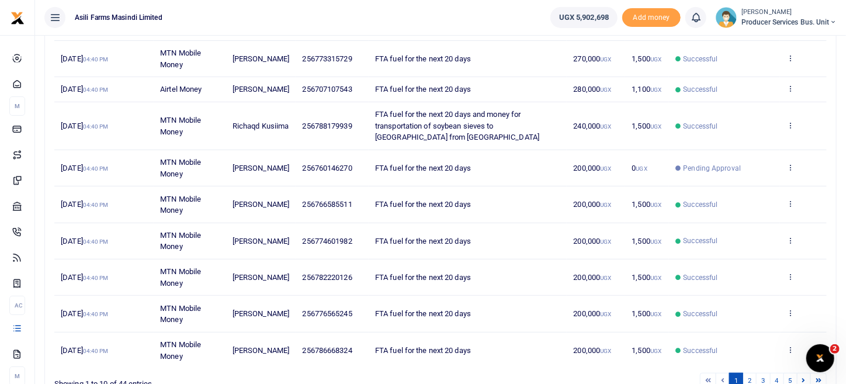
scroll to position [234, 0]
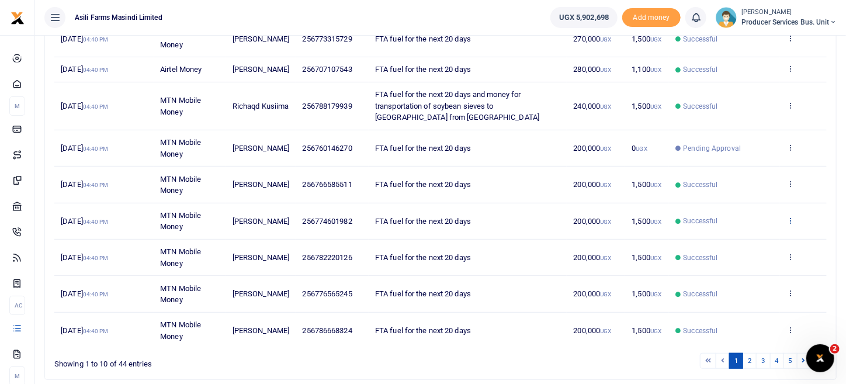
click at [791, 224] on icon at bounding box center [790, 220] width 8 height 8
click at [755, 242] on link "View details" at bounding box center [747, 250] width 92 height 16
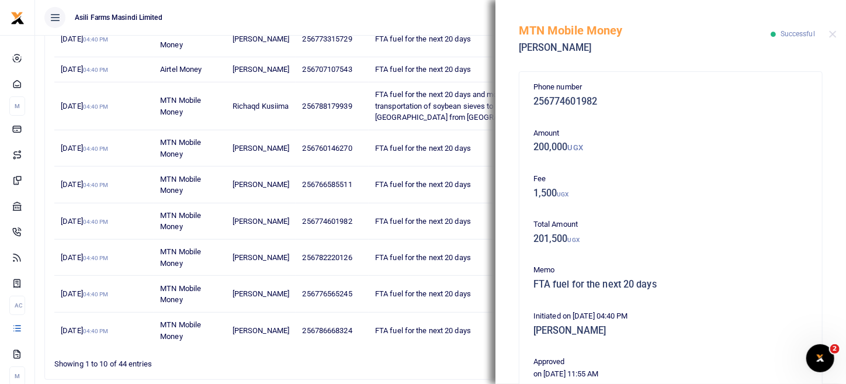
drag, startPoint x: 350, startPoint y: 170, endPoint x: 359, endPoint y: 182, distance: 14.6
click at [352, 166] on td "256760146270" at bounding box center [331, 148] width 73 height 36
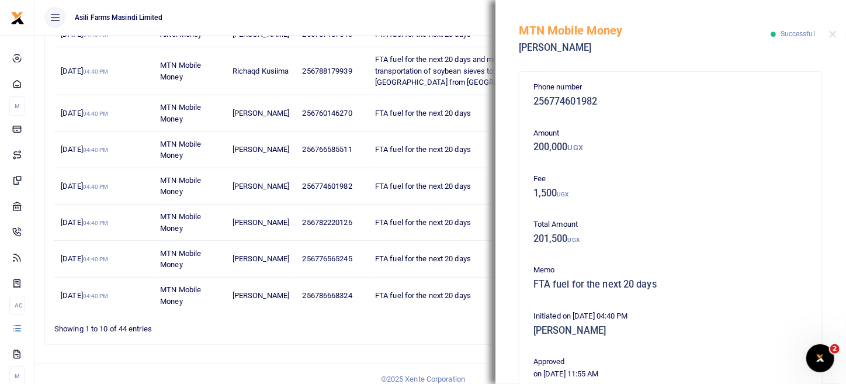
scroll to position [287, 0]
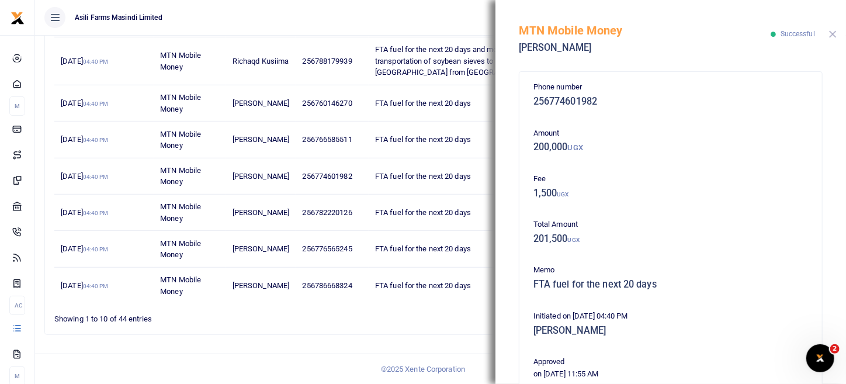
click at [834, 36] on button "Close" at bounding box center [833, 34] width 8 height 8
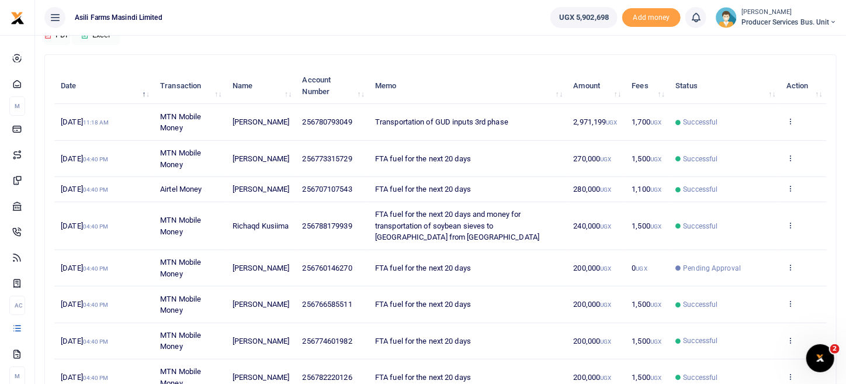
scroll to position [112, 0]
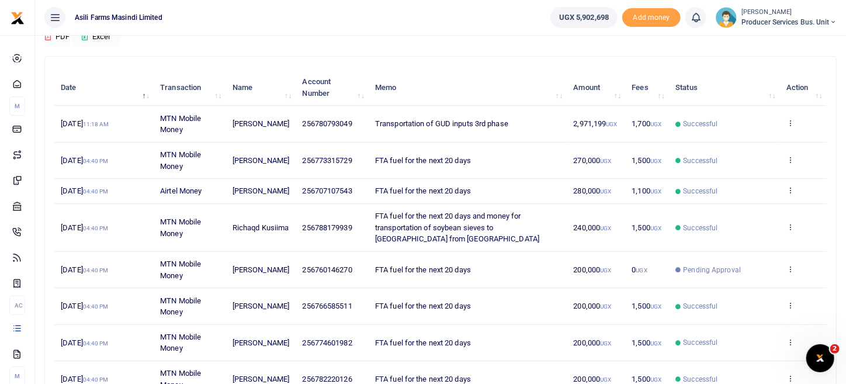
click at [784, 236] on td "View details Send again" at bounding box center [803, 228] width 47 height 48
click at [792, 231] on icon at bounding box center [790, 226] width 8 height 8
click at [762, 253] on link "View details" at bounding box center [747, 257] width 92 height 16
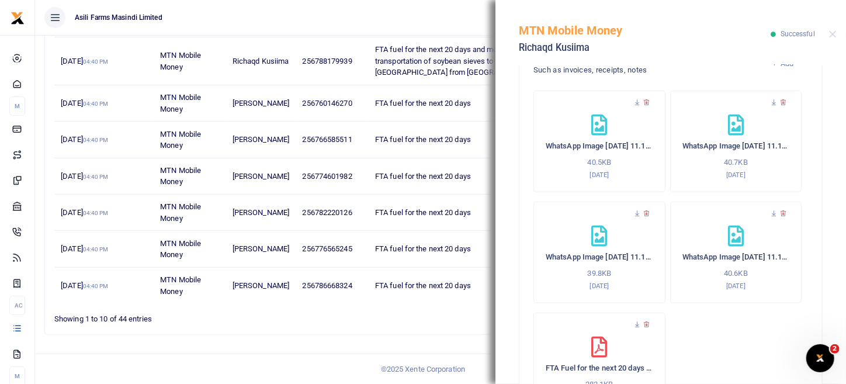
scroll to position [519, 0]
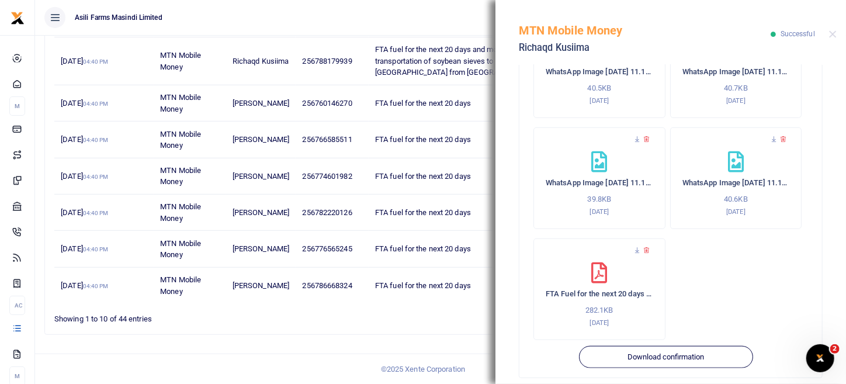
click at [591, 262] on icon at bounding box center [599, 272] width 16 height 21
click at [637, 246] on icon at bounding box center [637, 250] width 8 height 8
